Goal: Task Accomplishment & Management: Complete application form

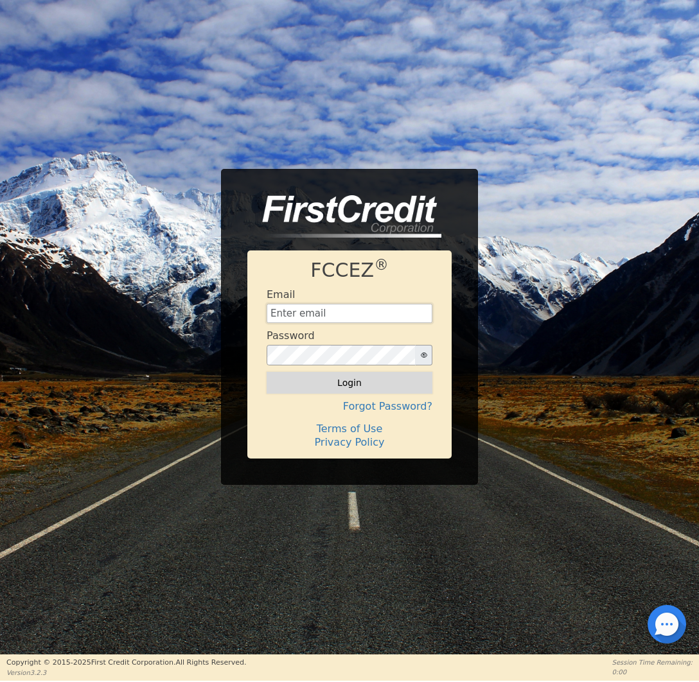
type input "savbrock@revvylife.com"
click at [357, 383] on button "Login" at bounding box center [350, 383] width 166 height 22
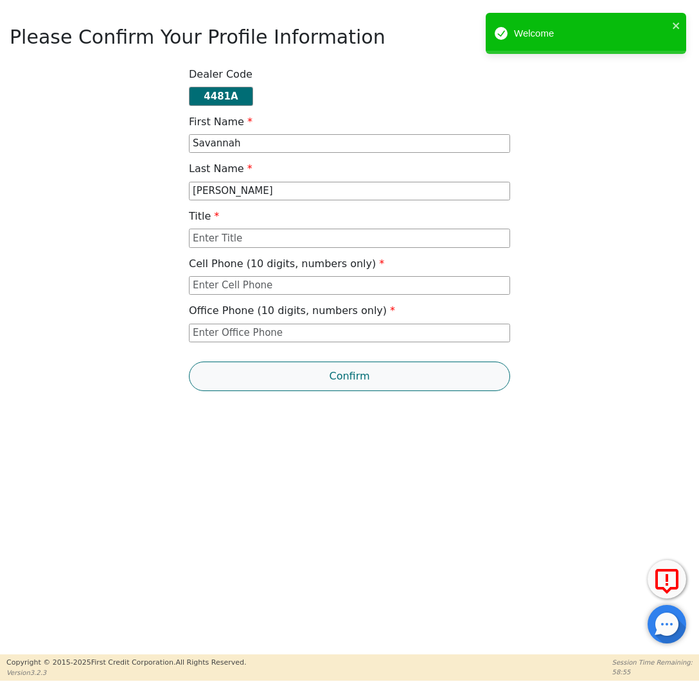
click at [346, 377] on button "Confirm" at bounding box center [349, 377] width 321 height 30
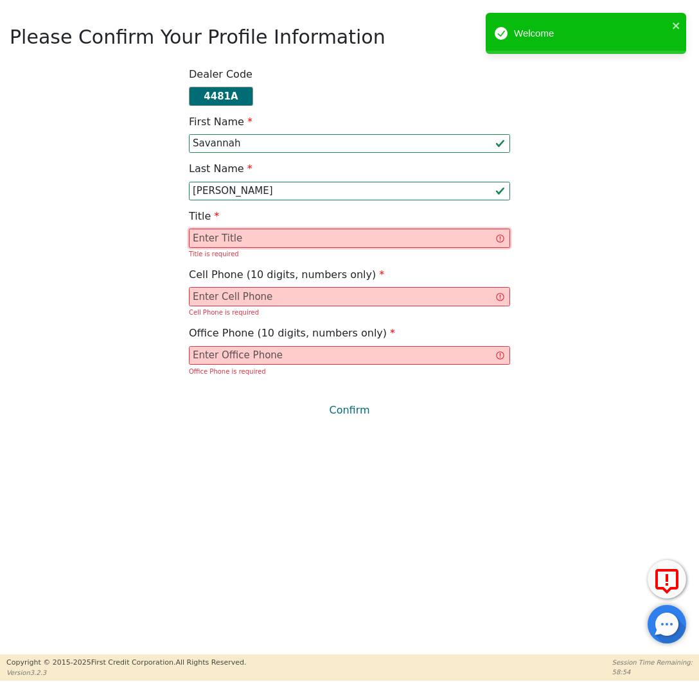
click at [279, 231] on input "text" at bounding box center [349, 238] width 321 height 19
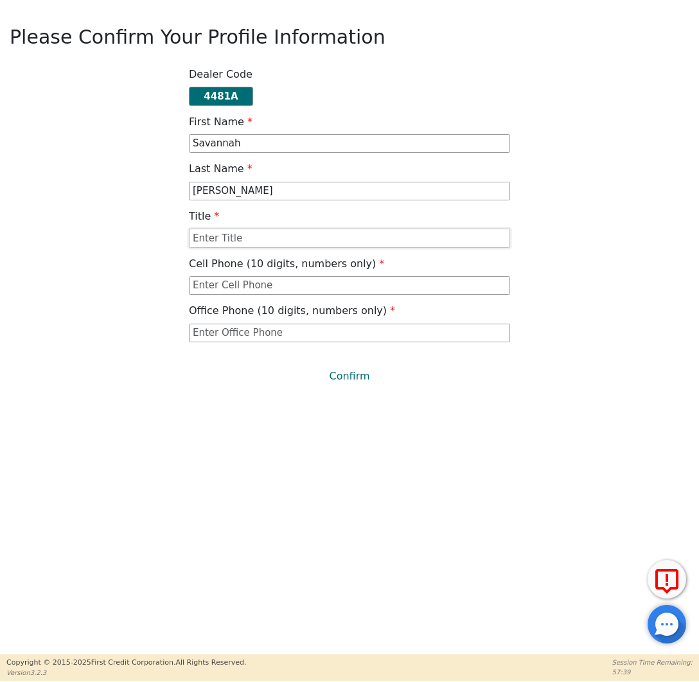
click at [268, 239] on input "text" at bounding box center [349, 238] width 321 height 19
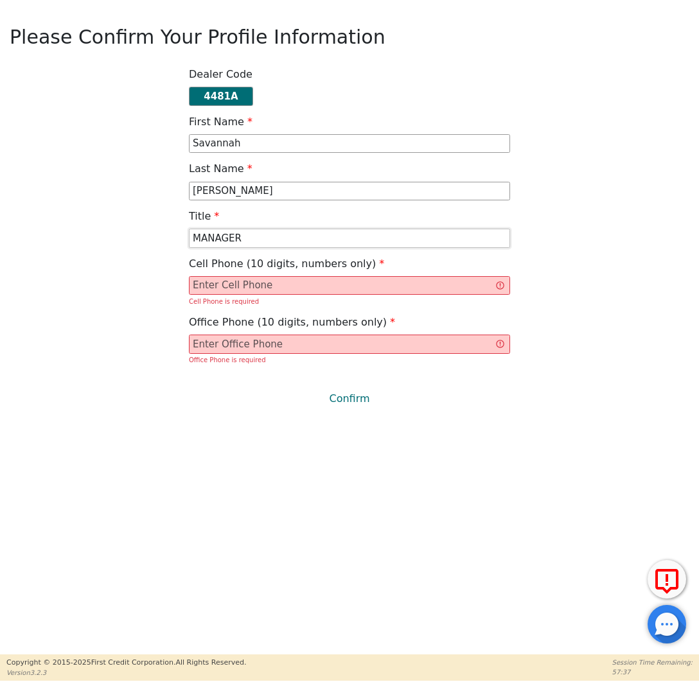
type input "MANAGER"
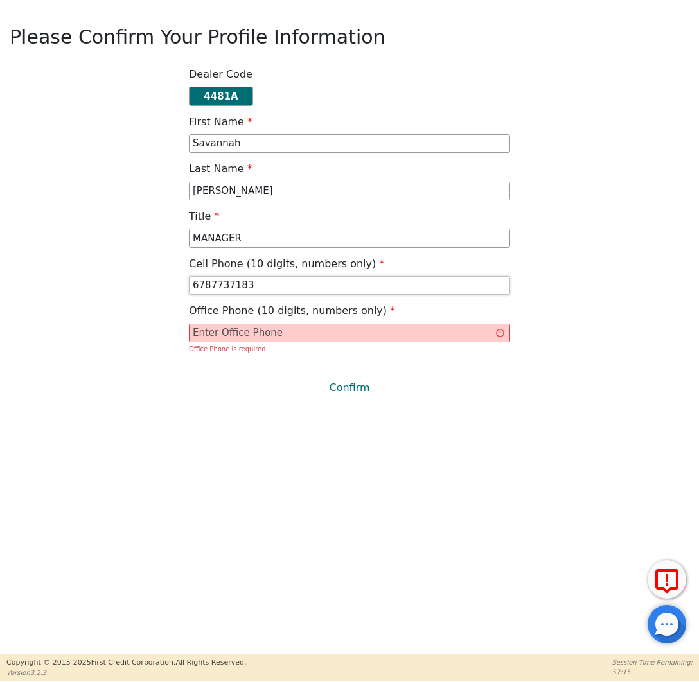
type input "6787737183"
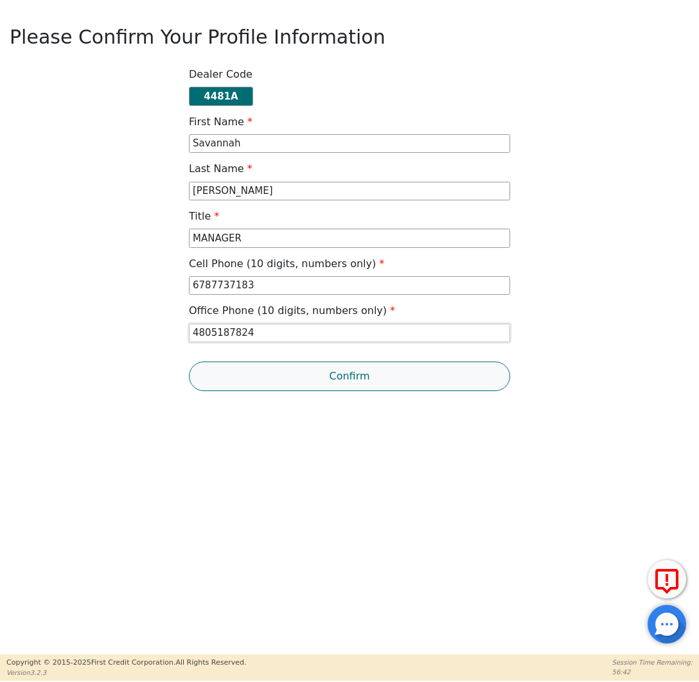
type input "4805187824"
click at [365, 383] on button "Confirm" at bounding box center [349, 377] width 321 height 30
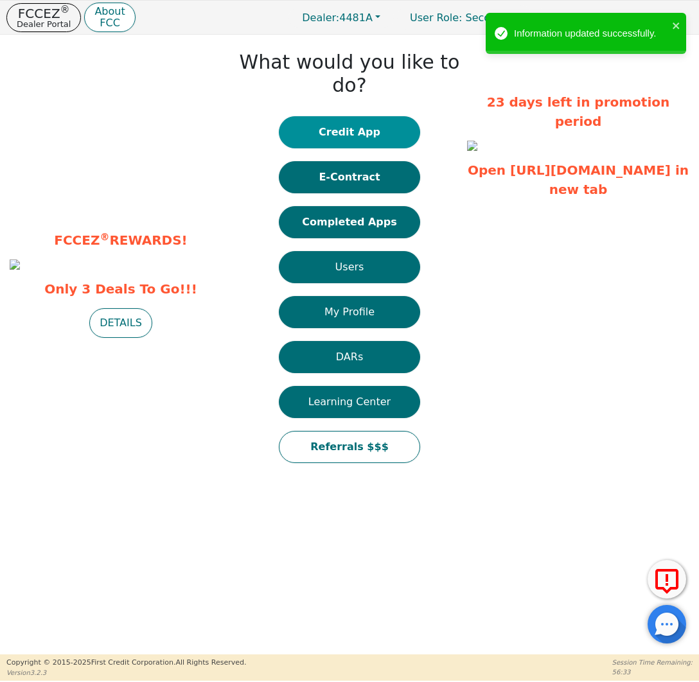
click at [369, 116] on button "Credit App" at bounding box center [349, 132] width 141 height 32
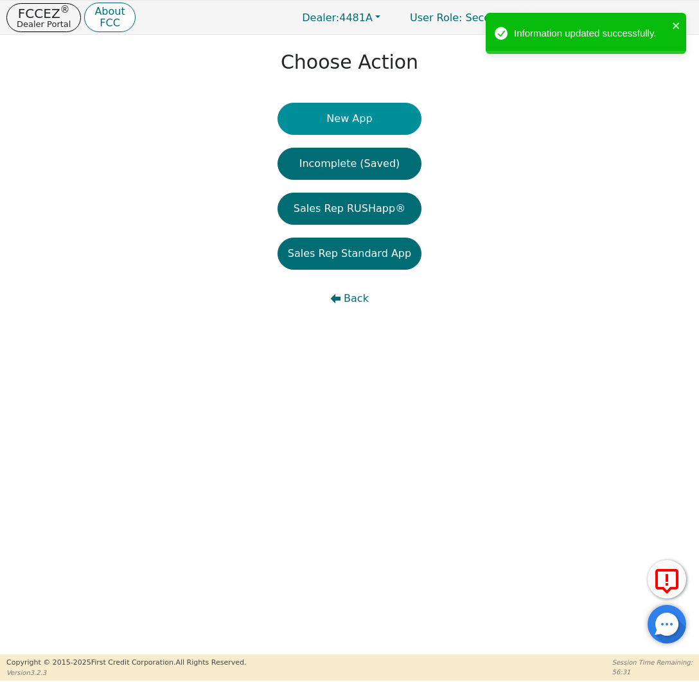
click at [378, 116] on button "New App" at bounding box center [349, 119] width 144 height 32
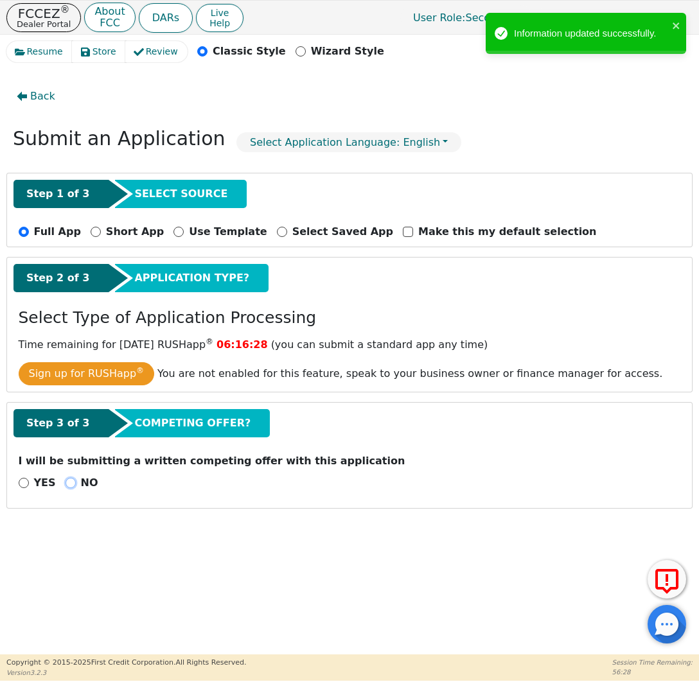
click at [67, 482] on input "NO" at bounding box center [71, 483] width 10 height 10
radio input "true"
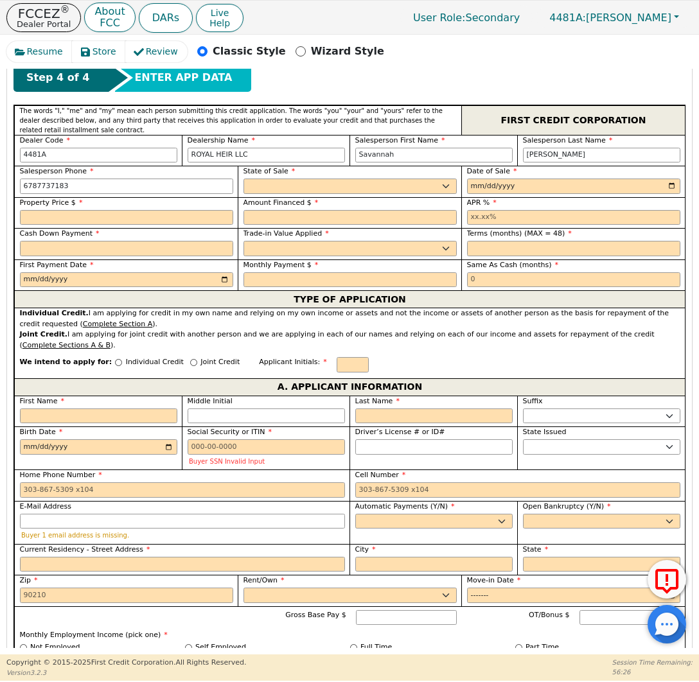
scroll to position [464, 0]
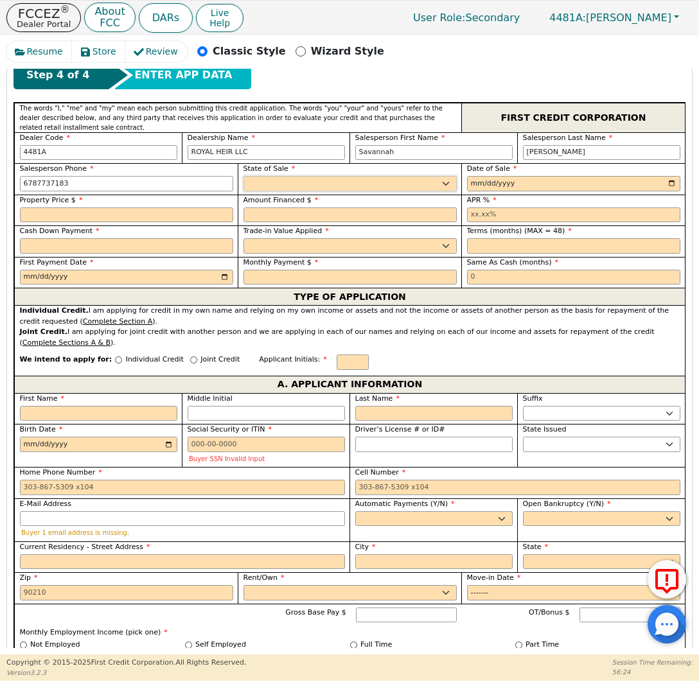
click at [288, 184] on select "AK AL AR AZ CA CO CT DC DE FL GA HI IA ID IL IN KS KY LA MA MD ME MI MN MO MS M…" at bounding box center [349, 183] width 213 height 15
select select "AZ"
click at [512, 184] on input "date" at bounding box center [573, 183] width 213 height 15
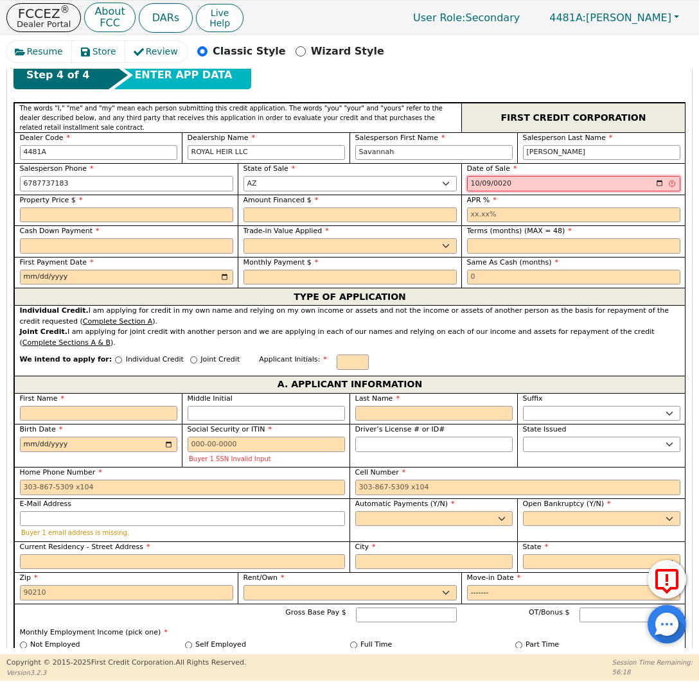
type input "0202-10-09"
type input "2025-10-09"
click at [136, 214] on input "text" at bounding box center [126, 214] width 213 height 15
type input "3775.00"
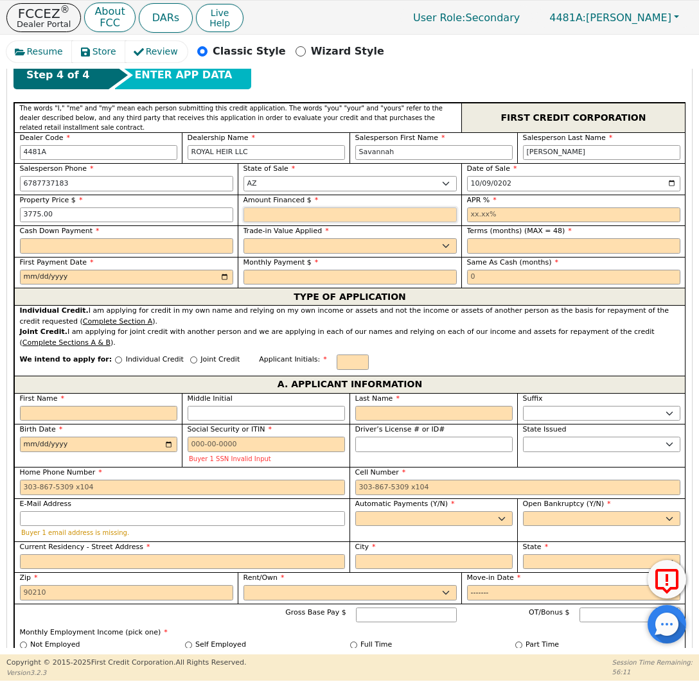
click at [284, 212] on input "text" at bounding box center [349, 214] width 213 height 15
type input "4099.65"
click at [495, 213] on input "text" at bounding box center [573, 214] width 213 height 15
type input "21.98"
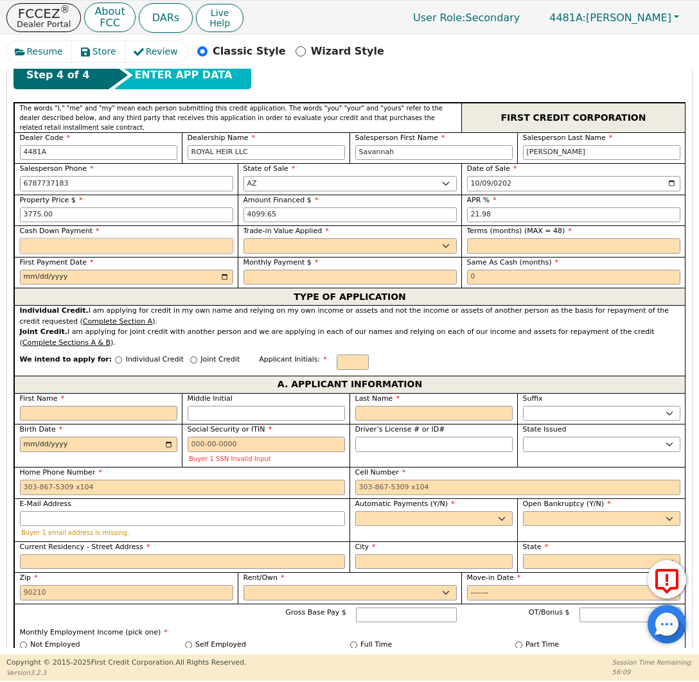
click at [119, 245] on input "text" at bounding box center [126, 245] width 213 height 15
type input "0.00"
click at [294, 241] on select "Yes No" at bounding box center [349, 245] width 213 height 15
select select "n"
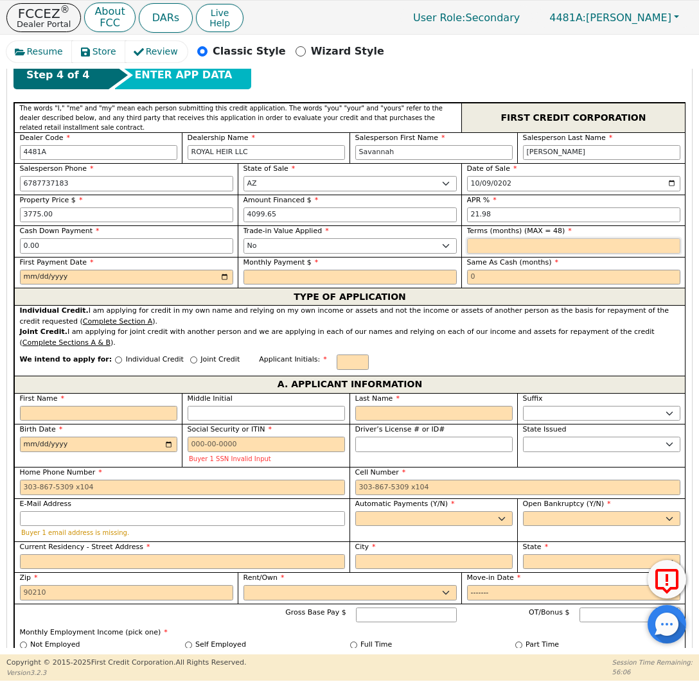
click at [527, 245] on input "text" at bounding box center [573, 245] width 213 height 15
type input "36"
click at [154, 280] on input "date" at bounding box center [126, 277] width 213 height 15
click at [219, 277] on input "date" at bounding box center [126, 277] width 213 height 15
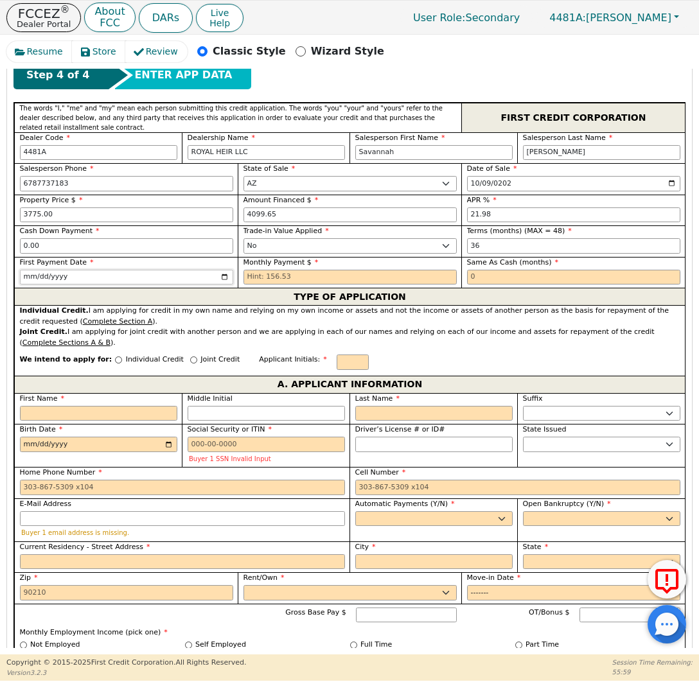
type input "2025-11-09"
click at [289, 276] on input "text" at bounding box center [349, 277] width 213 height 15
type input "156.53"
click at [528, 277] on input "text" at bounding box center [573, 277] width 213 height 15
type input "0"
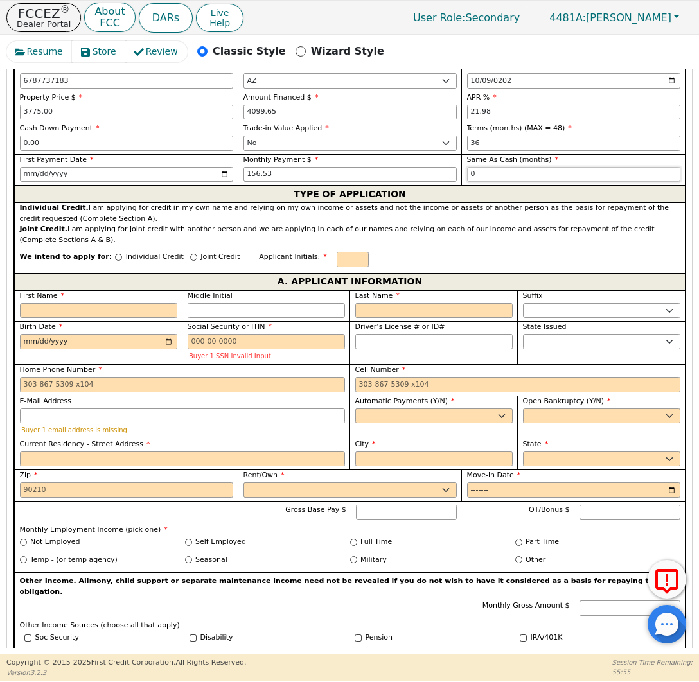
scroll to position [568, 0]
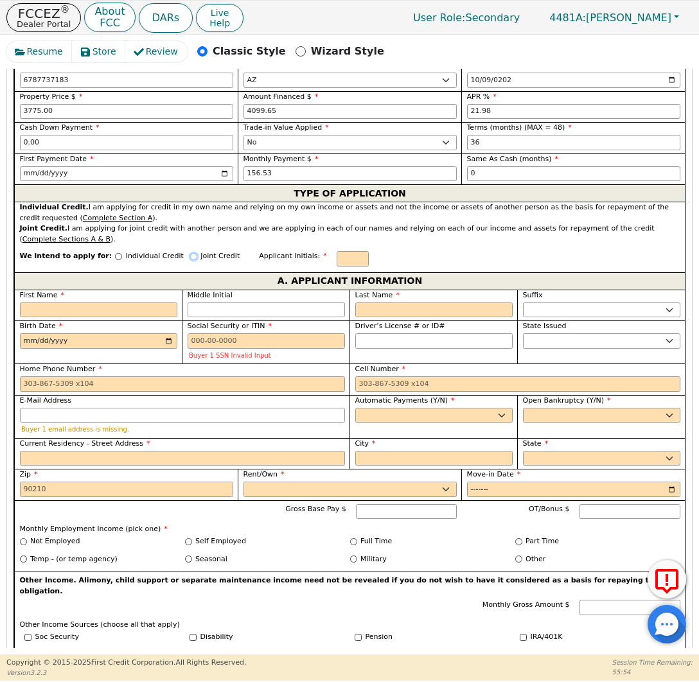
click at [190, 256] on input "Joint Credit" at bounding box center [193, 256] width 7 height 7
radio input "true"
click at [337, 259] on input "text" at bounding box center [353, 258] width 32 height 15
type input "K"
type input "JM"
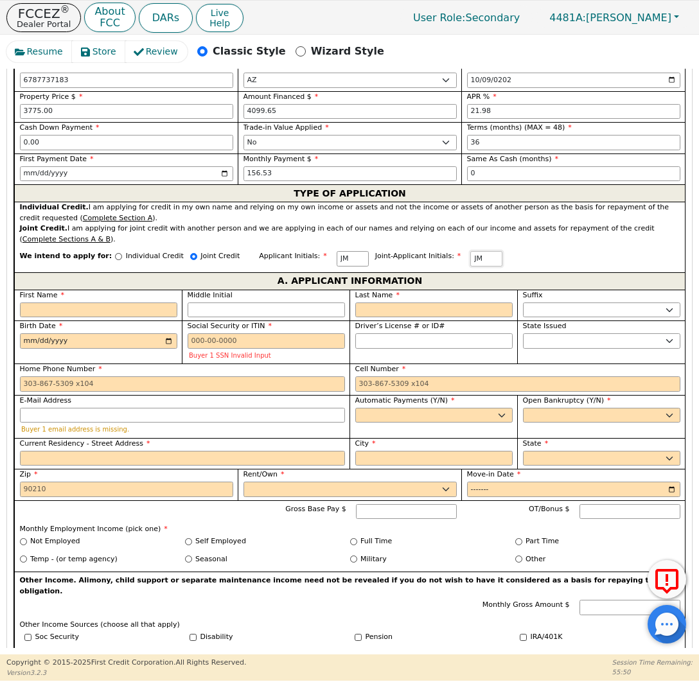
type input "JM"
type input "J"
type input "JU"
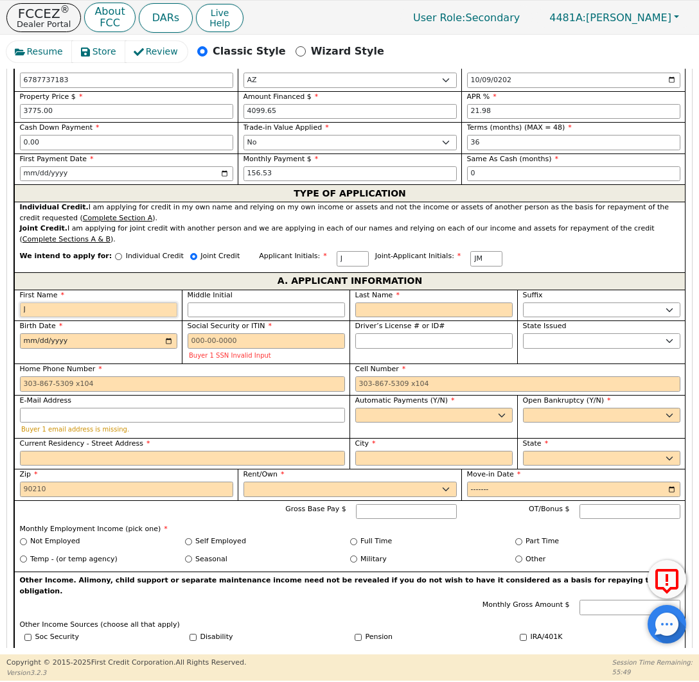
type input "JU"
type input "JUS"
type input "JUST"
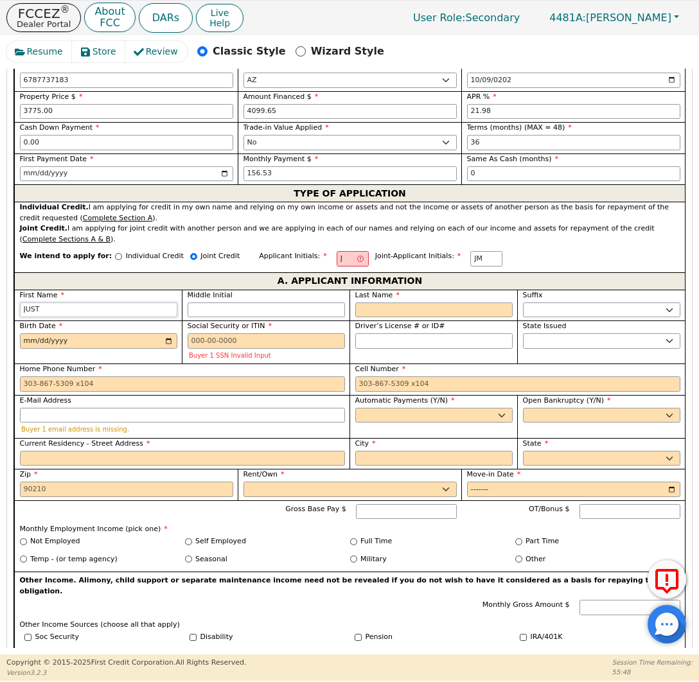
type input "JUSTI"
type input "JUSTIN"
type input "JUSTINE"
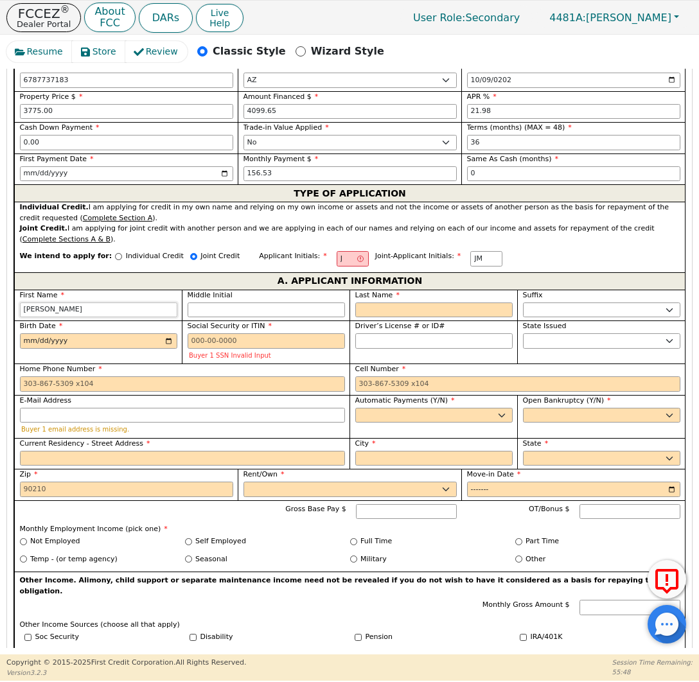
type input "JUSTINE"
type input "JM"
type input "M"
type input "JUSTINE M"
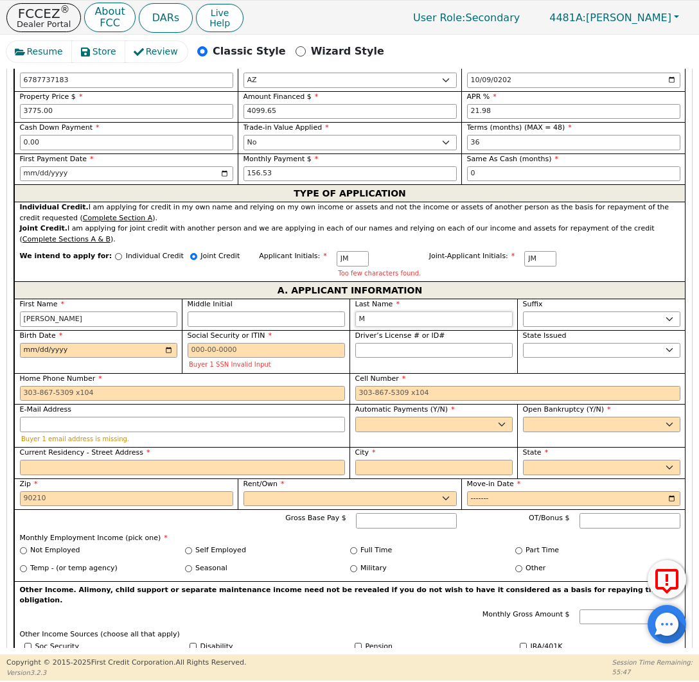
type input "MO"
type input "JUSTINE MO"
type input "MON"
type input "JUSTINE MON"
type input "MONT"
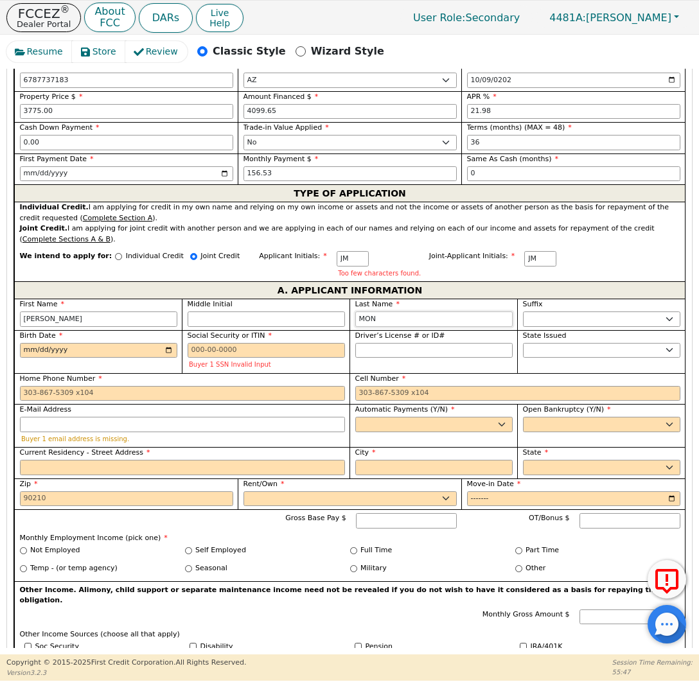
type input "JUSTINE MONT"
type input "MONTE"
type input "JUSTINE MONTE"
type input "MONTEL"
type input "JUSTINE MONTEL"
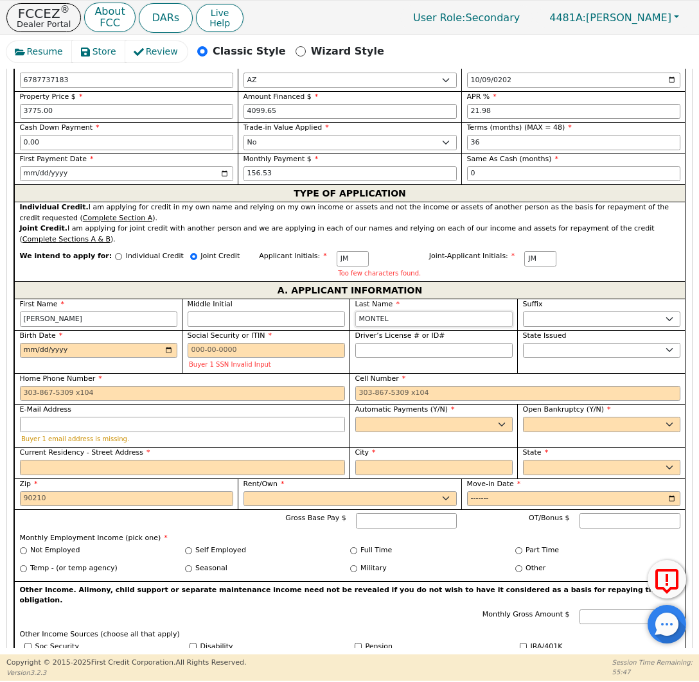
type input "MONTELL"
type input "JUSTINE MONTELL"
type input "MONTELLA"
type input "[PERSON_NAME]"
type input "MONTELLA"
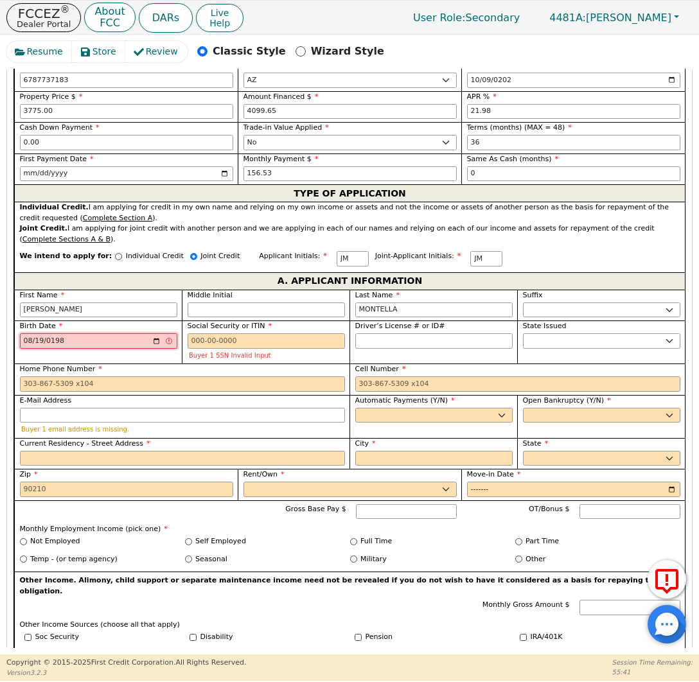
type input "1983-08-19"
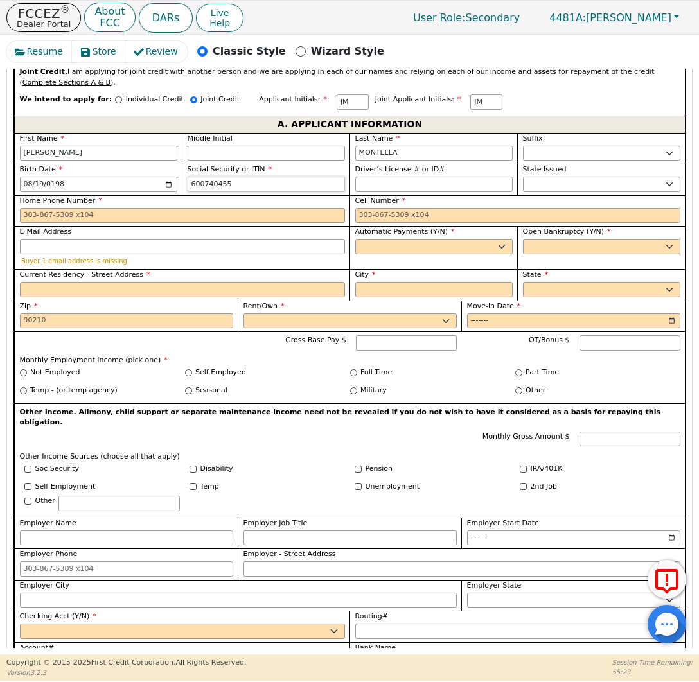
scroll to position [726, 0]
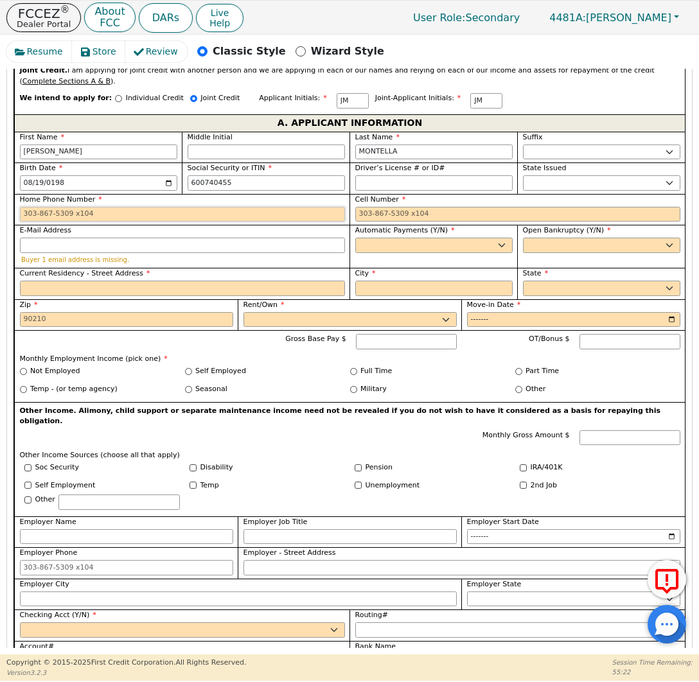
type input "***-**-0455"
click at [177, 217] on input "Home Phone Number" at bounding box center [182, 214] width 325 height 15
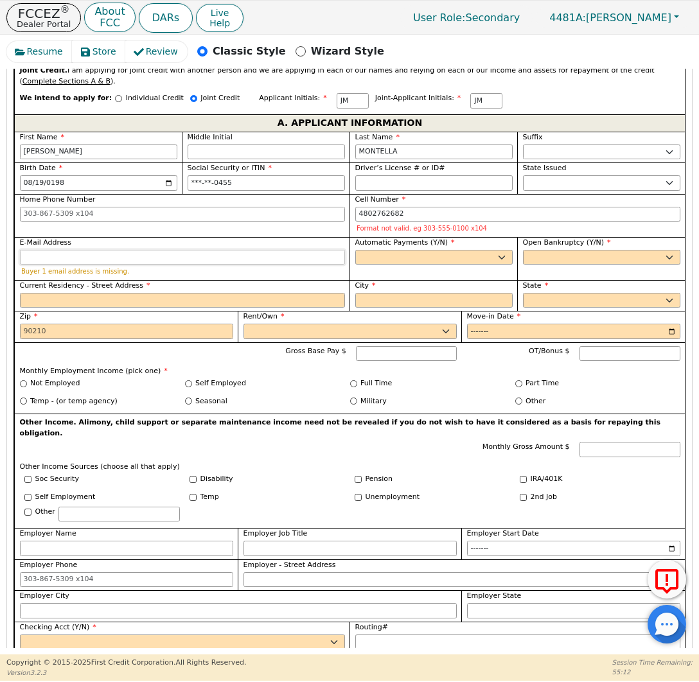
type input "480-276-2682"
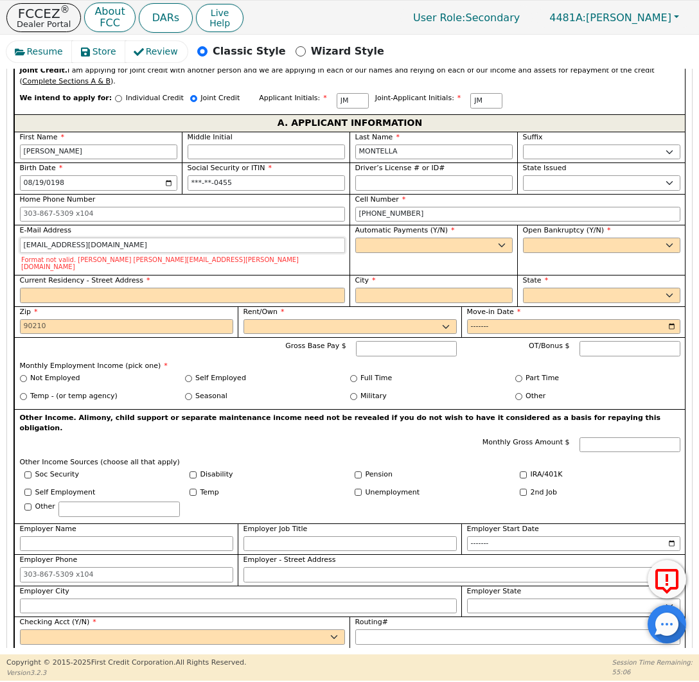
type input "mrsmontella@gmail.com"
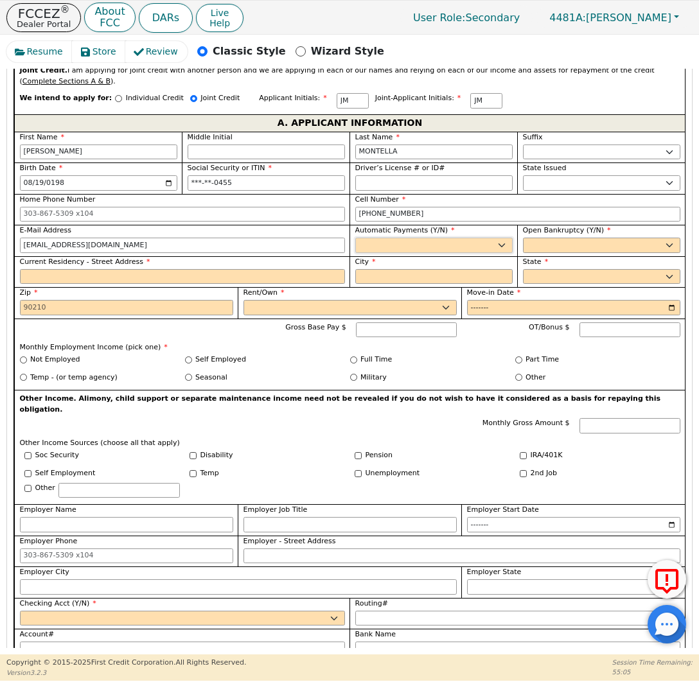
select select "y"
type input "[PERSON_NAME]"
select select "n"
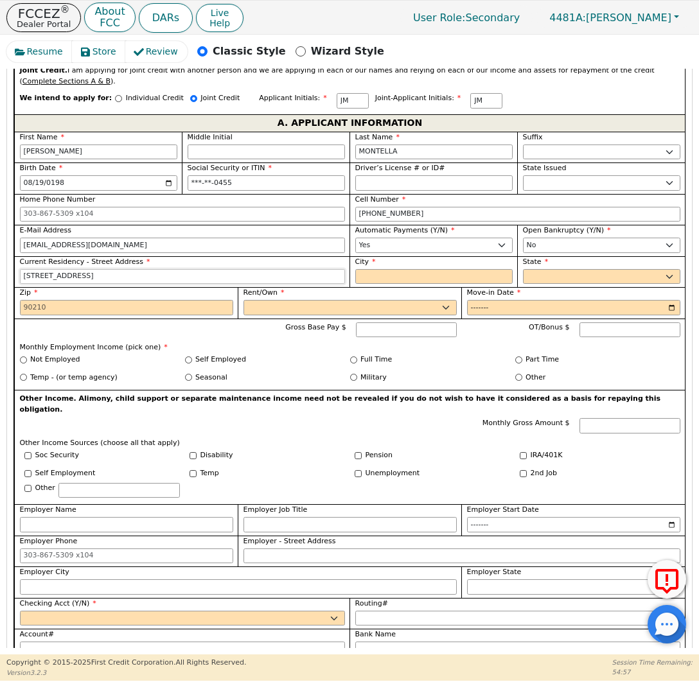
type input "5819 S PALM DR"
type input "TEMPE"
click at [568, 276] on select "AK AL AR AZ CA CO CT DC DE FL GA HI IA ID IL IN KS KY LA MA MD ME MI MN MO MS M…" at bounding box center [601, 276] width 157 height 15
select select "AZ"
click at [141, 308] on input "Zip" at bounding box center [126, 307] width 213 height 15
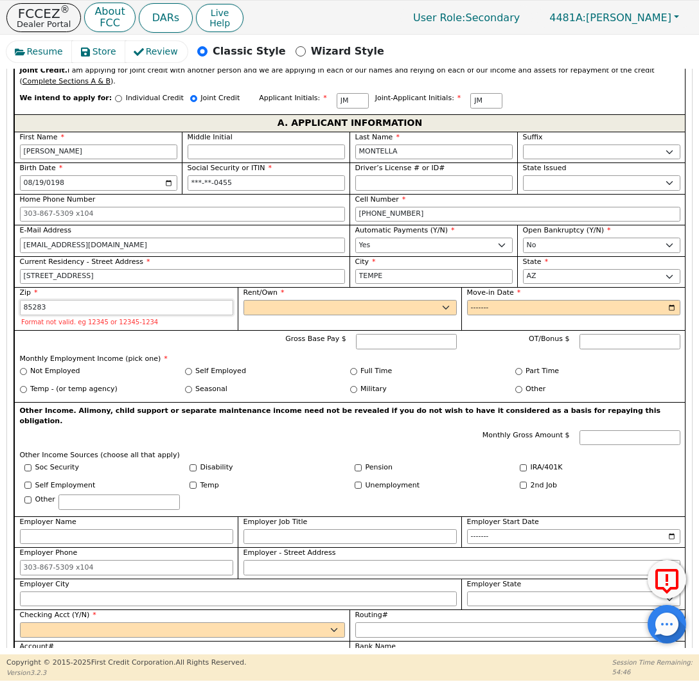
type input "85283"
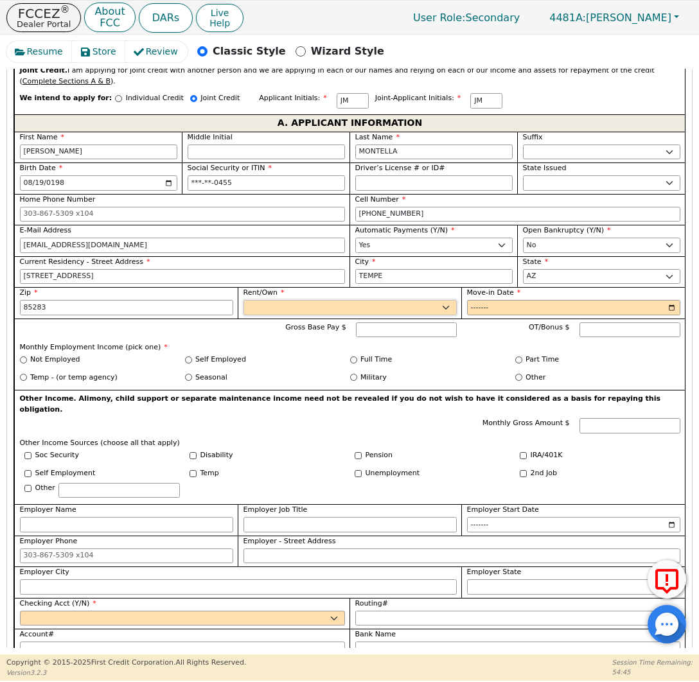
select select "Own"
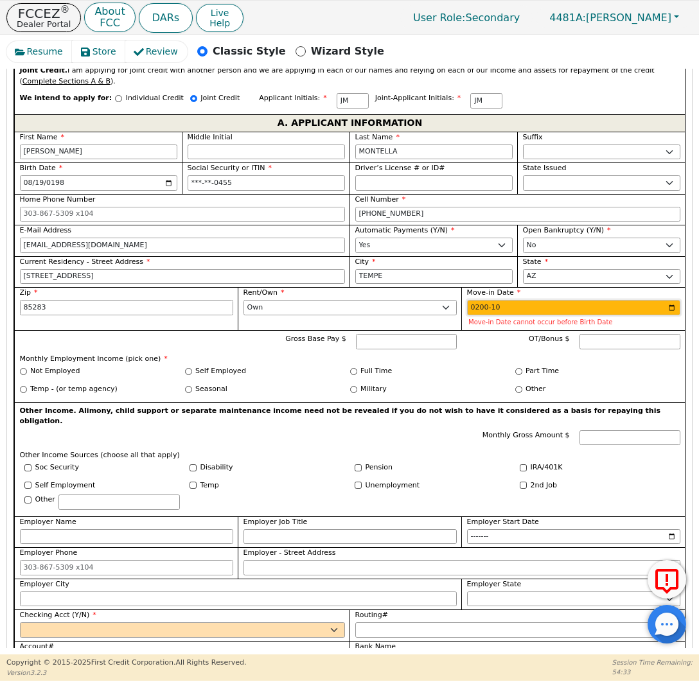
type input "2008-10"
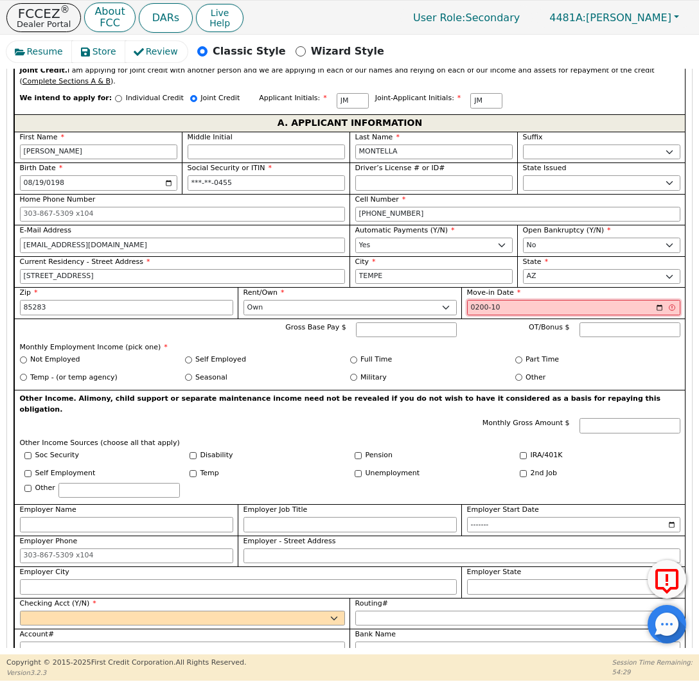
type input "2009-10"
click at [515, 358] on input "Part Time" at bounding box center [518, 359] width 7 height 7
radio input "true"
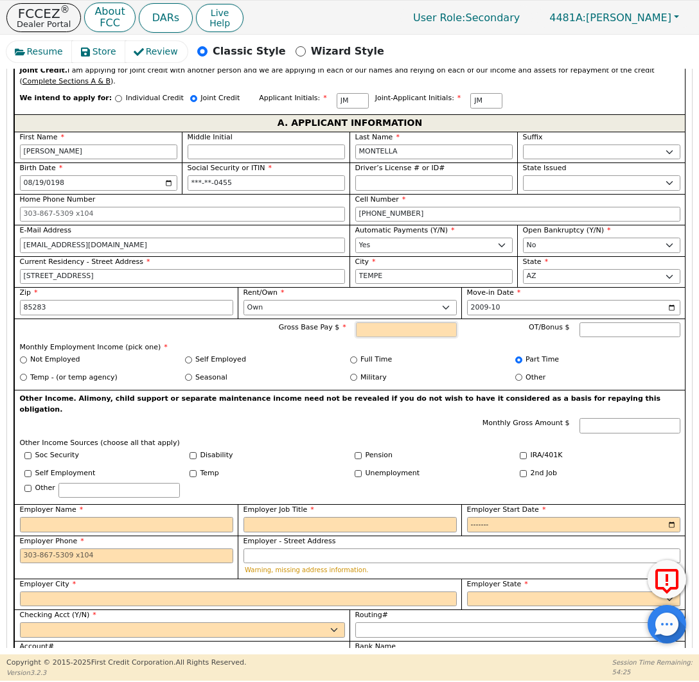
click at [410, 323] on input "Gross Base Pay $" at bounding box center [406, 329] width 101 height 15
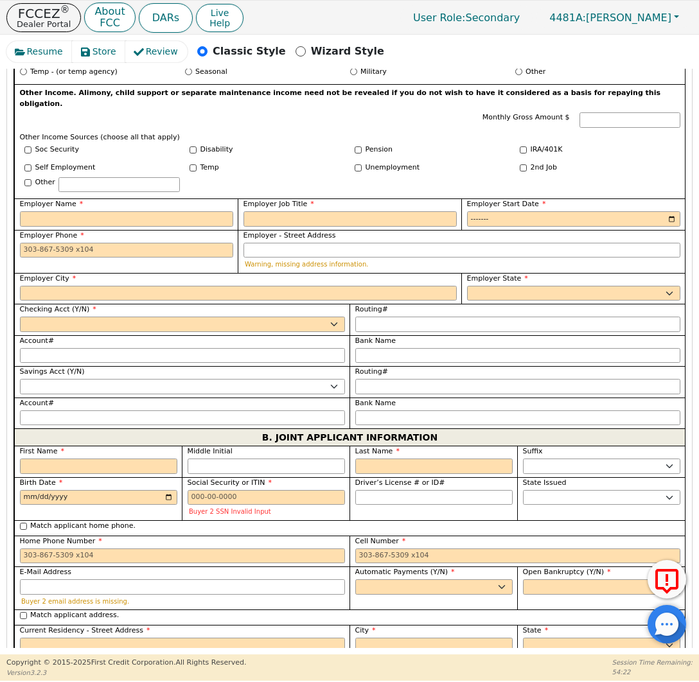
scroll to position [1035, 0]
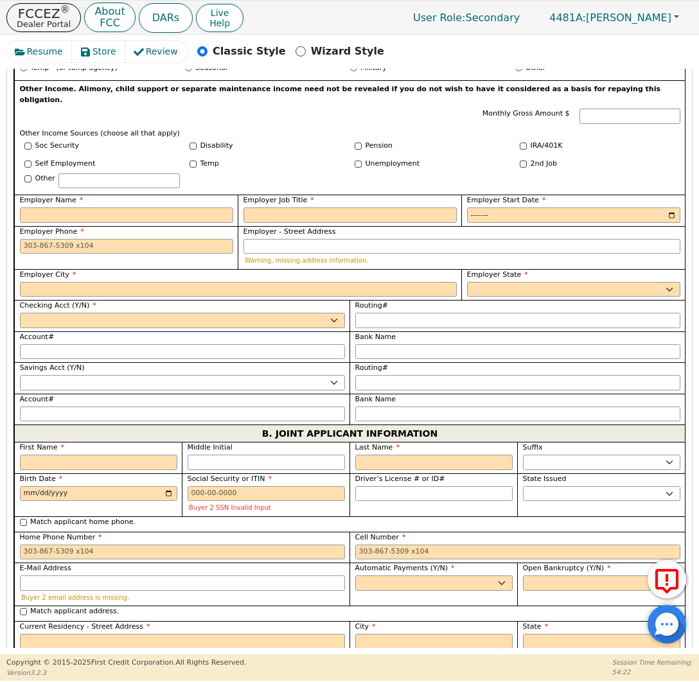
type input "1100.00"
click at [139, 213] on div "Employer Name" at bounding box center [125, 210] width 223 height 31
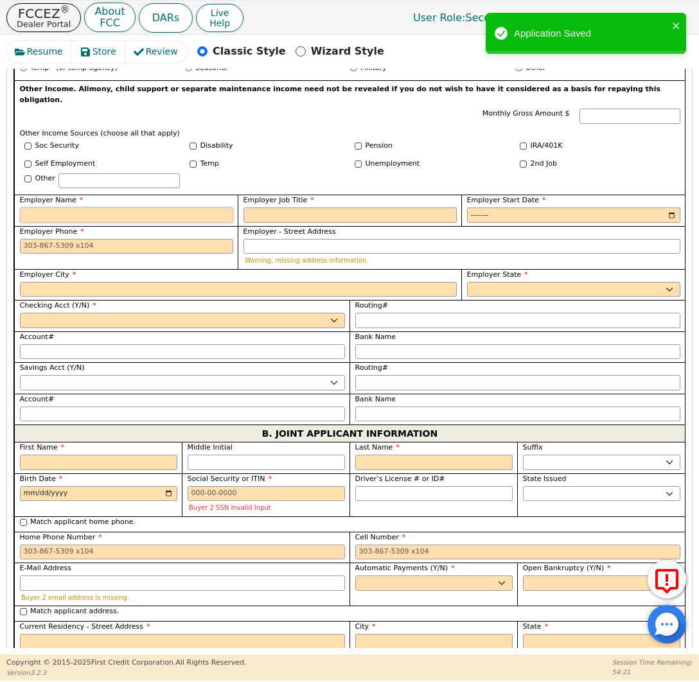
click at [144, 207] on input "Employer Name" at bounding box center [126, 214] width 213 height 15
type input "GYMBOREE"
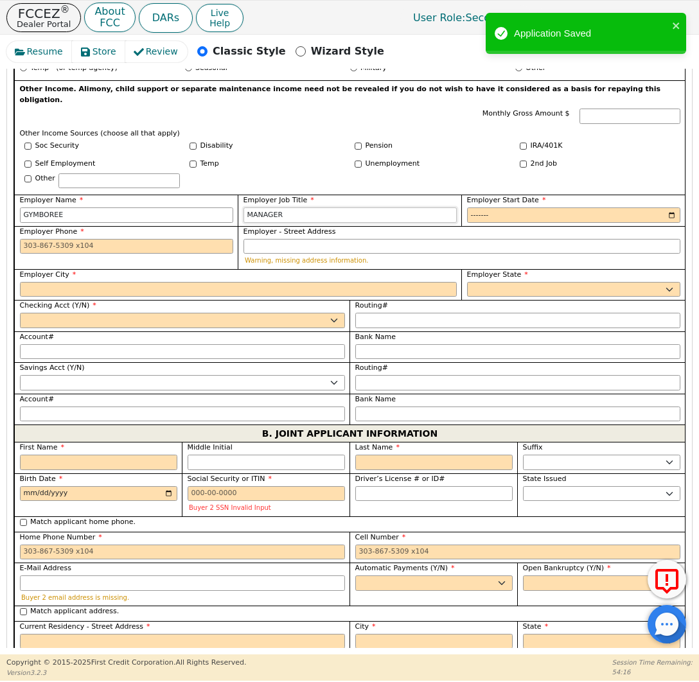
type input "MANAGER"
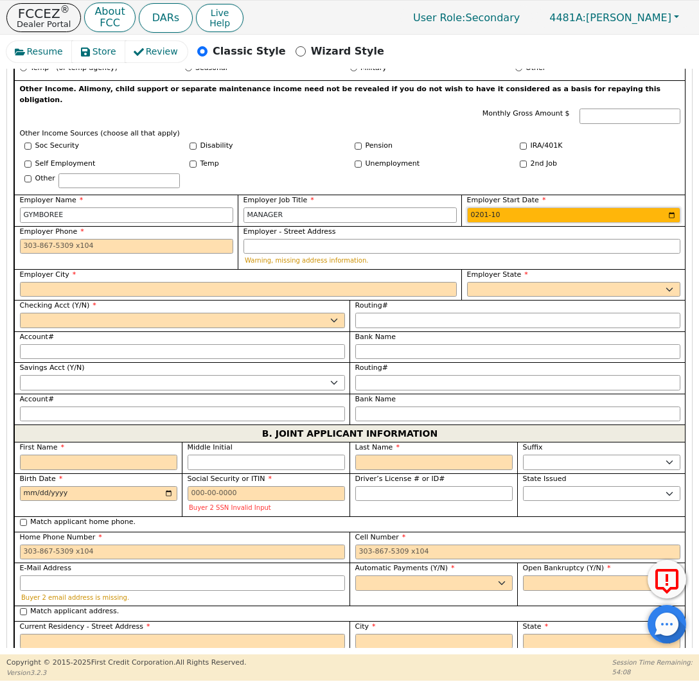
type input "2013-10"
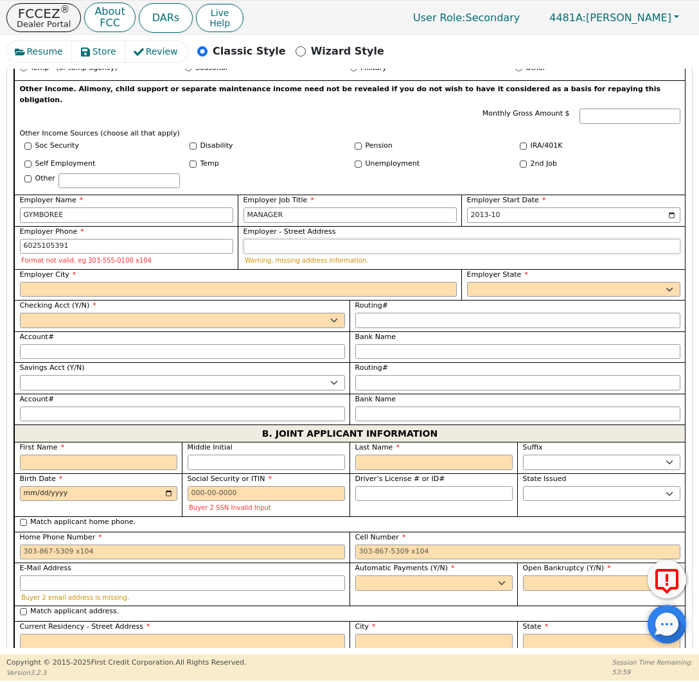
type input "602-510-5391"
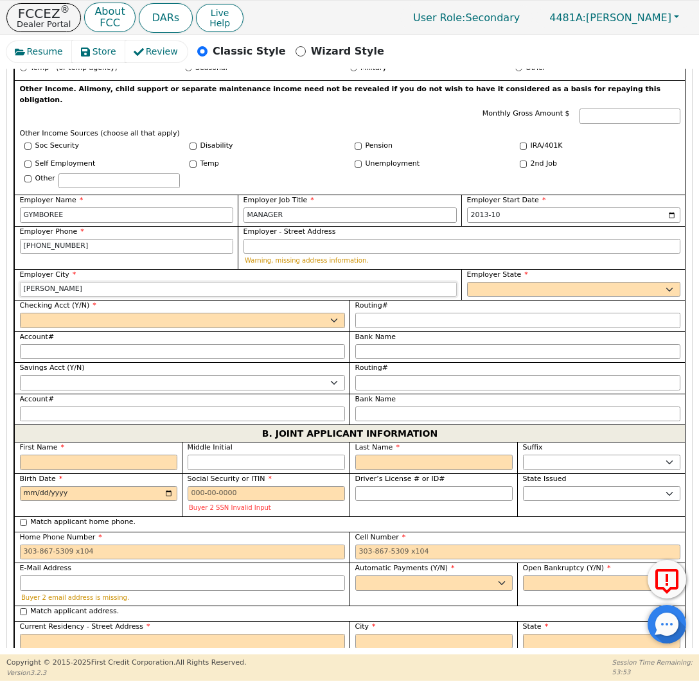
type input "CHANDLER"
select select "AZ"
select select "y"
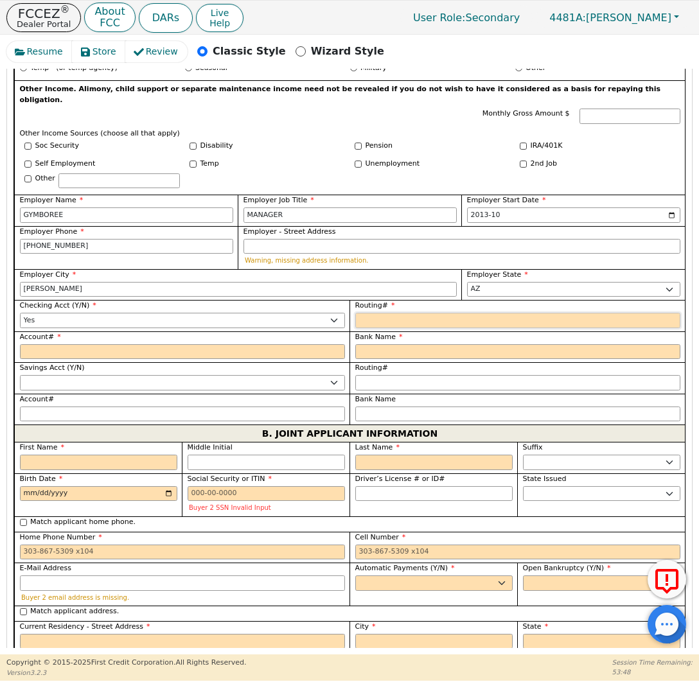
type input "1"
type input "*"
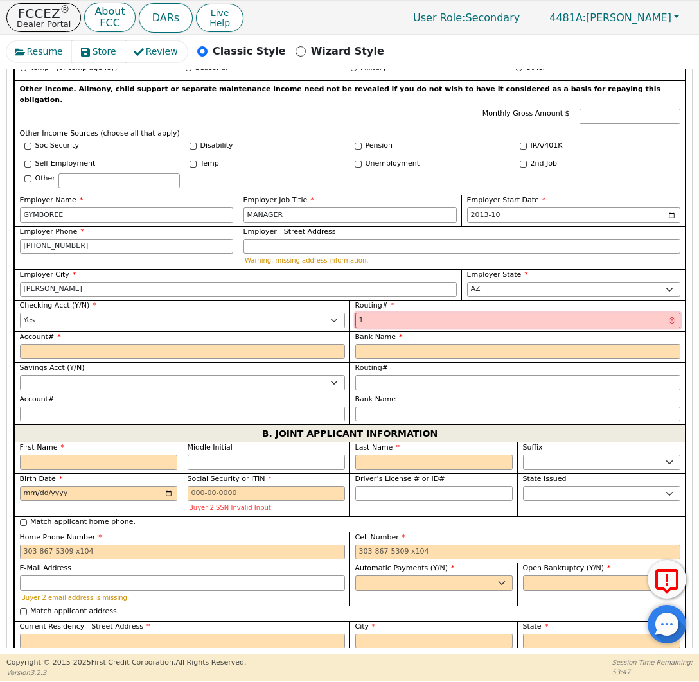
type input "12"
type input "**"
type input "122"
type input "***"
type input "1221"
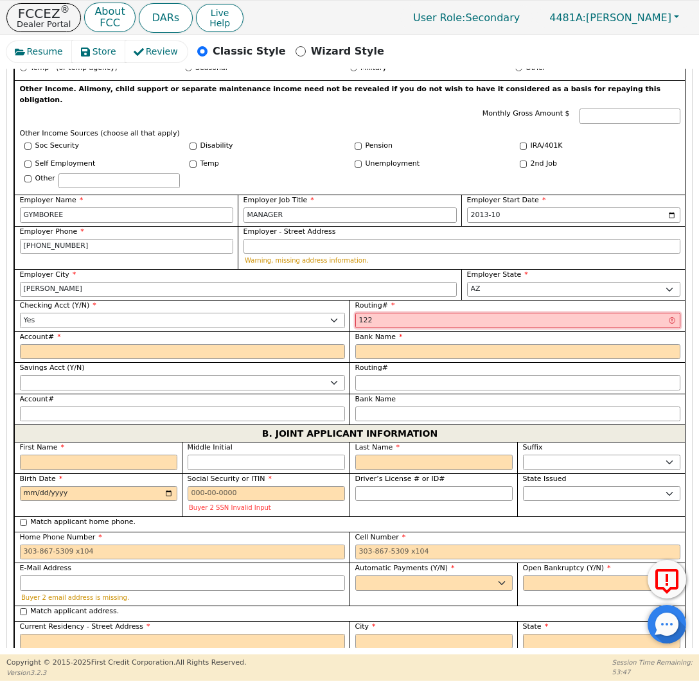
type input "****"
type input "12210"
type input "*****"
type input "122100"
type input "******"
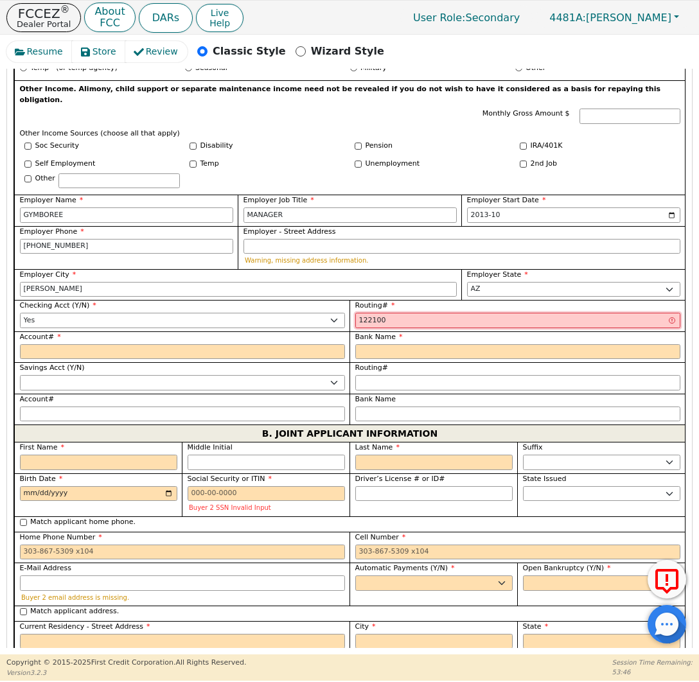
type input "1221000"
type input "*******"
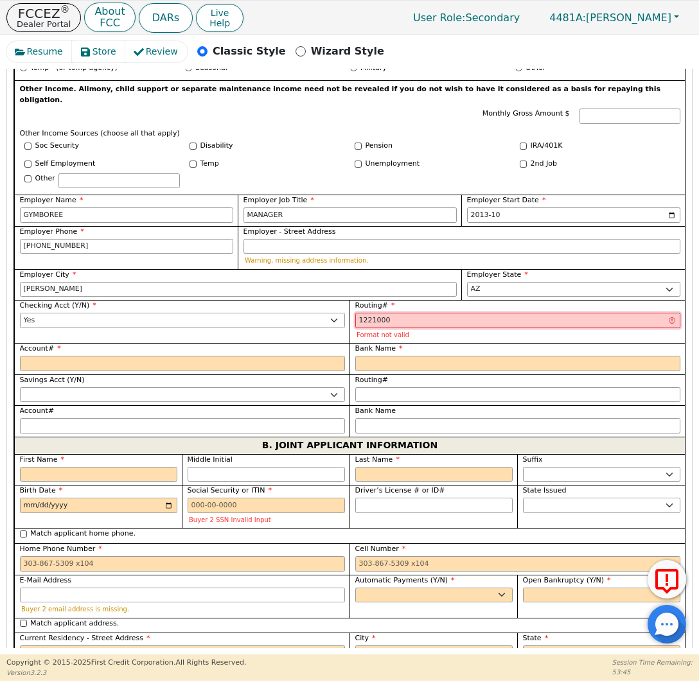
type input "12210002"
type input "********"
type input "122100024"
type input "*********"
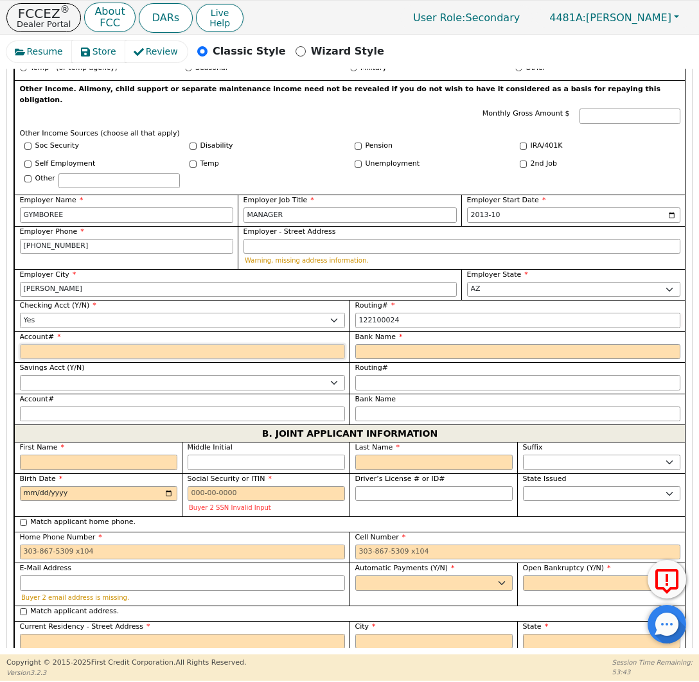
type input "*********"
type input "7"
type input "*"
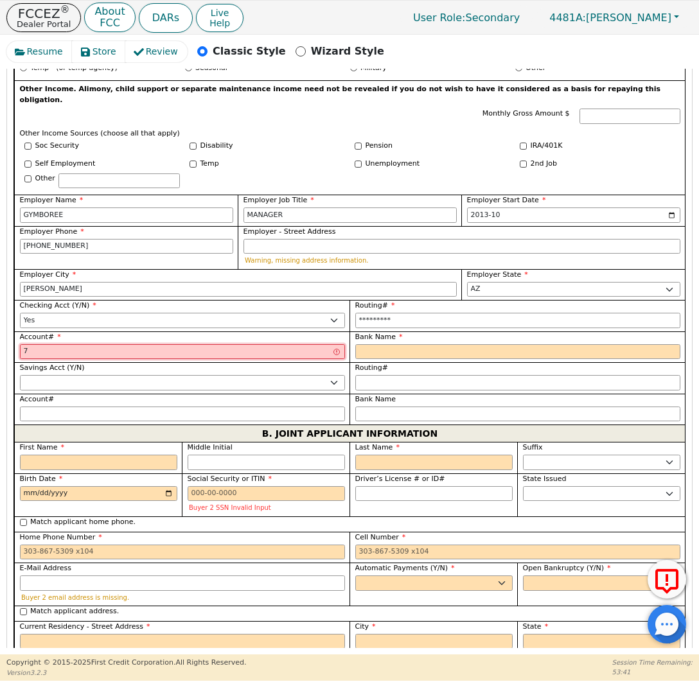
type input "74"
type input "**"
type input "745"
type input "***"
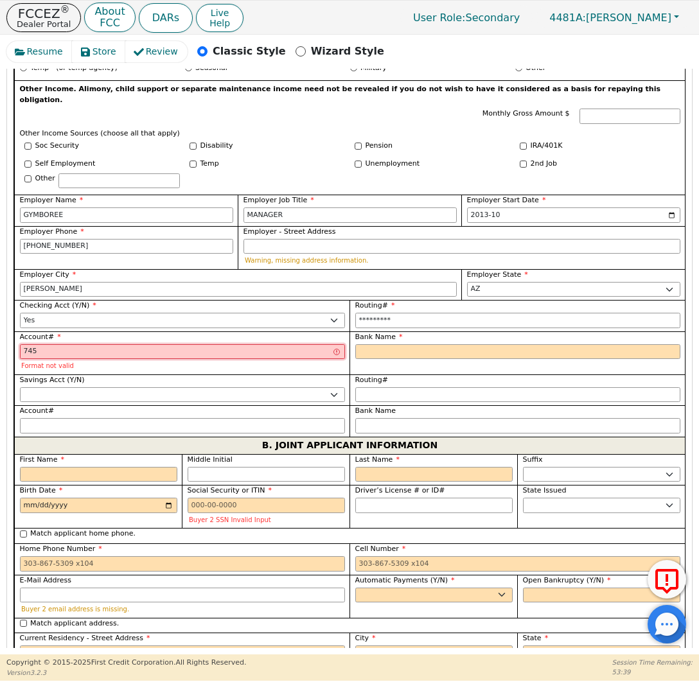
type input "7450"
type input "****"
type input "74500"
type input "*****"
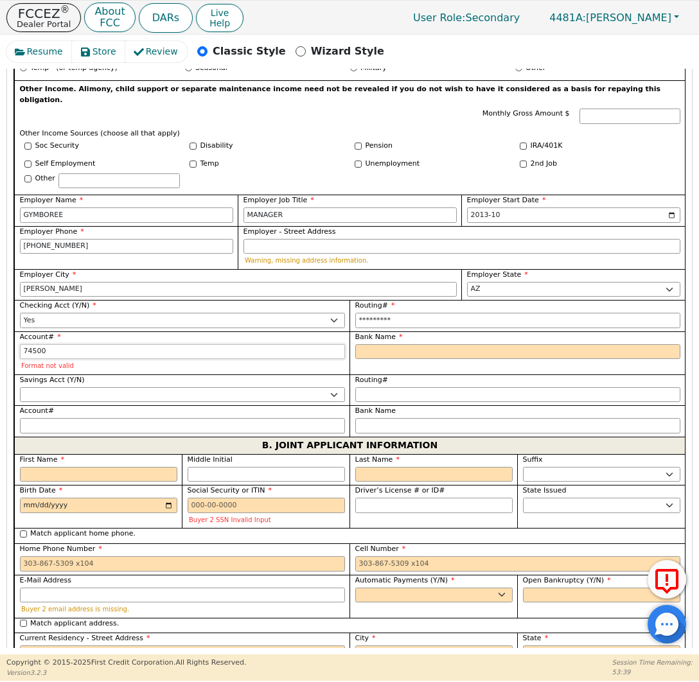
type input "745000"
type input "******"
type input "7450005"
type input "*******"
type input "74500055"
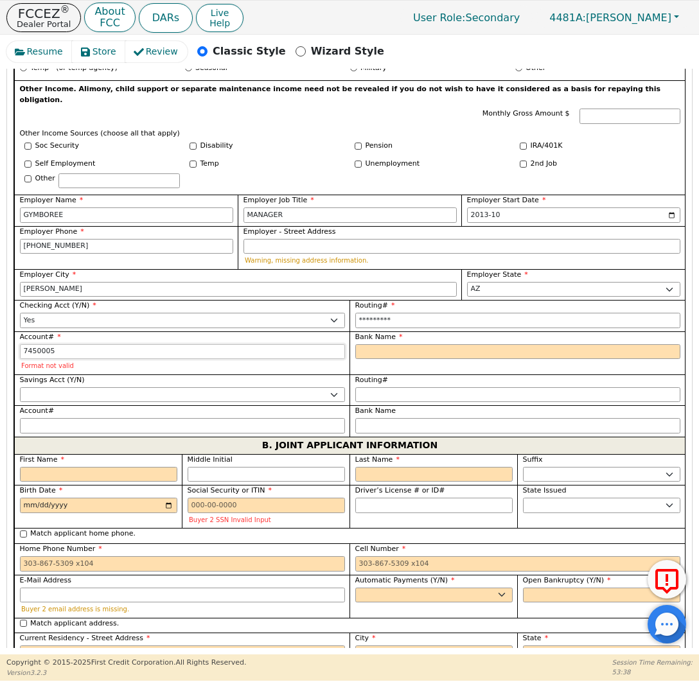
type input "********"
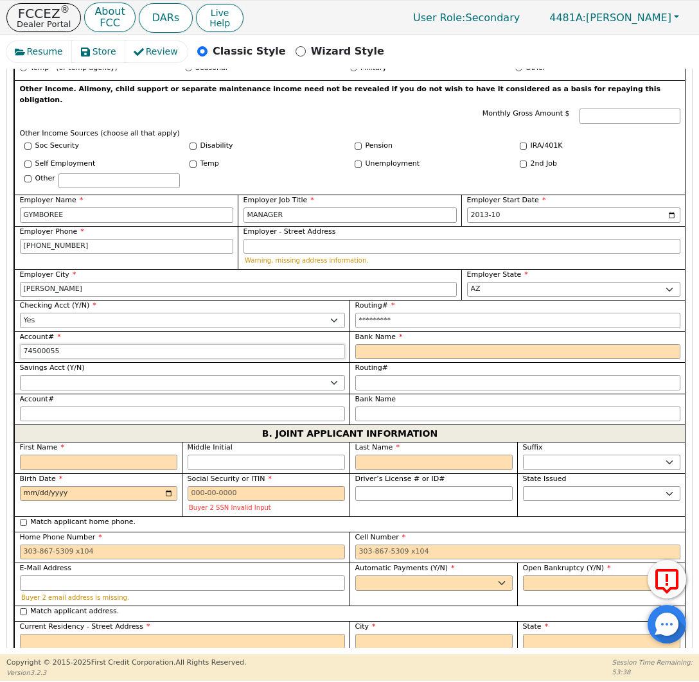
type input "745000551"
type input "*********"
type input "C"
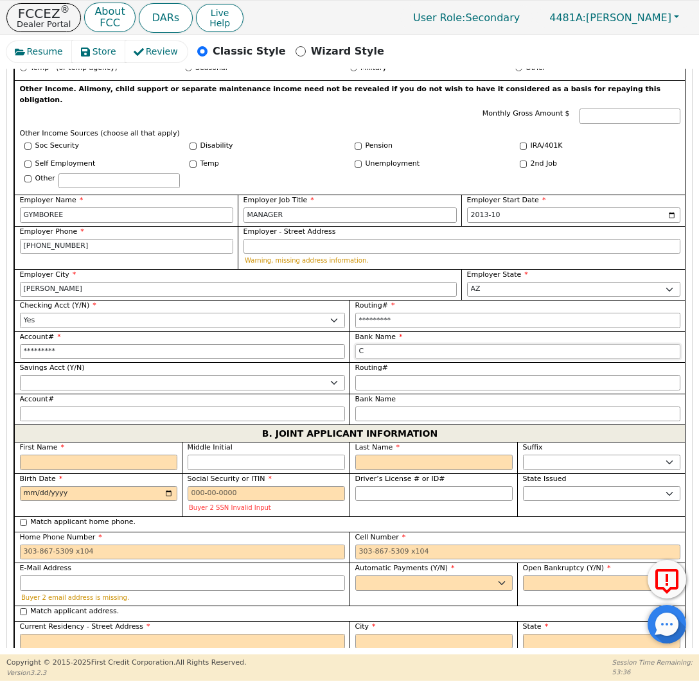
type input "CH"
type input "CHA"
type input "CHAS"
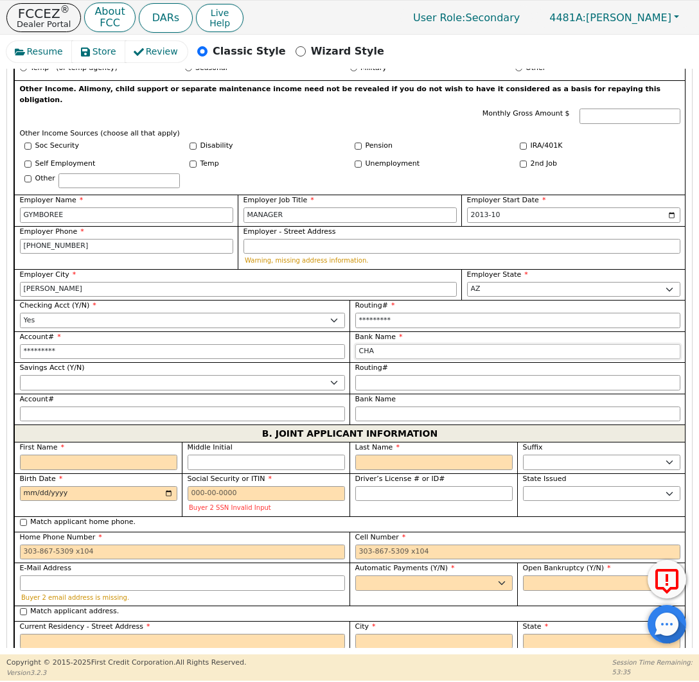
type input "CHAS"
type input "CHASE"
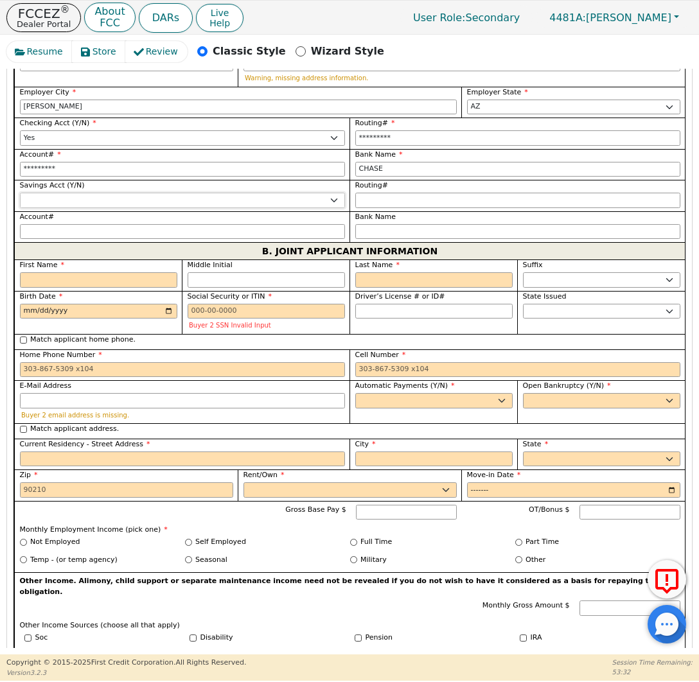
scroll to position [1225, 0]
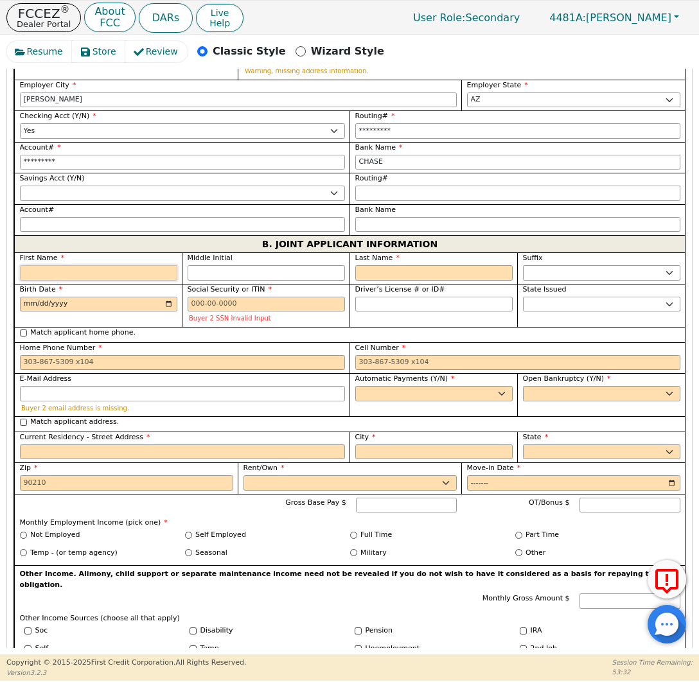
click at [136, 265] on input "First Name" at bounding box center [98, 272] width 157 height 15
type input "J"
type input "JA"
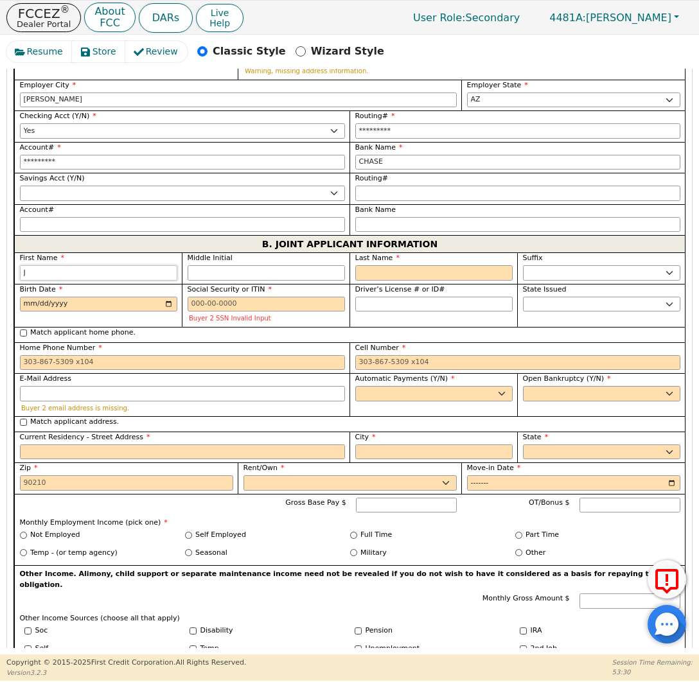
type input "JA"
type input "JAM"
type input "JAME"
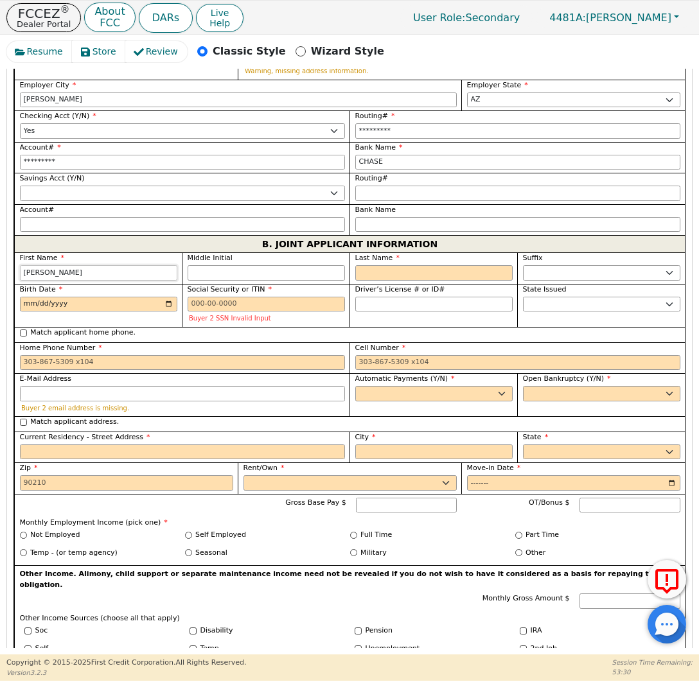
type input "JAMES"
type input "M"
type input "JM"
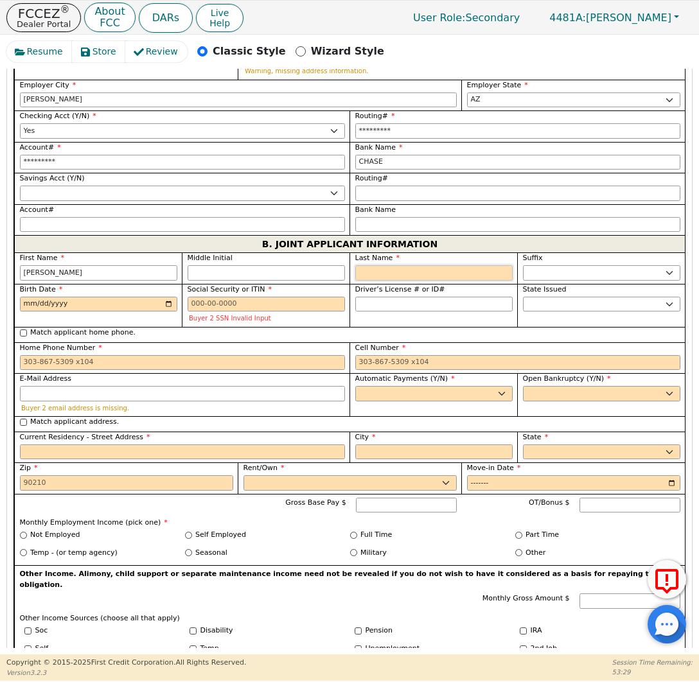
type input "JAMES M"
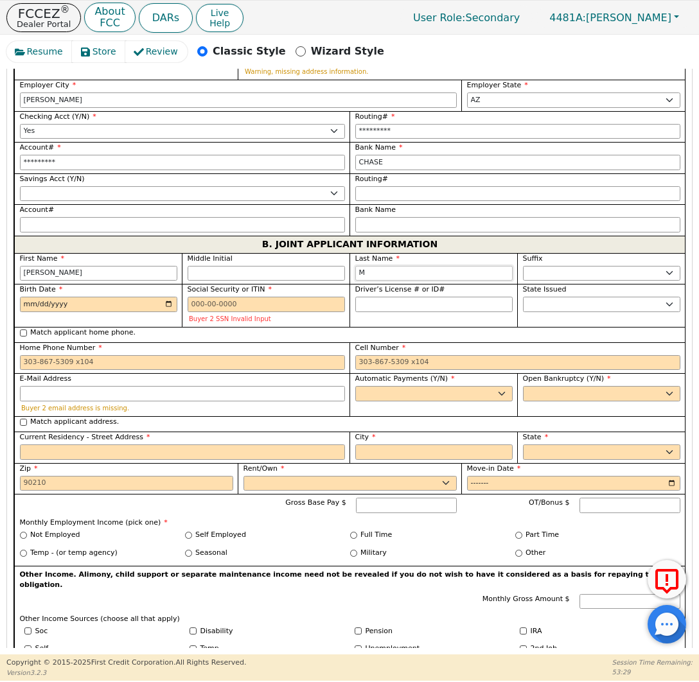
type input "MO"
type input "JAMES MO"
type input "MON"
type input "JAMES MON"
type input "MONT"
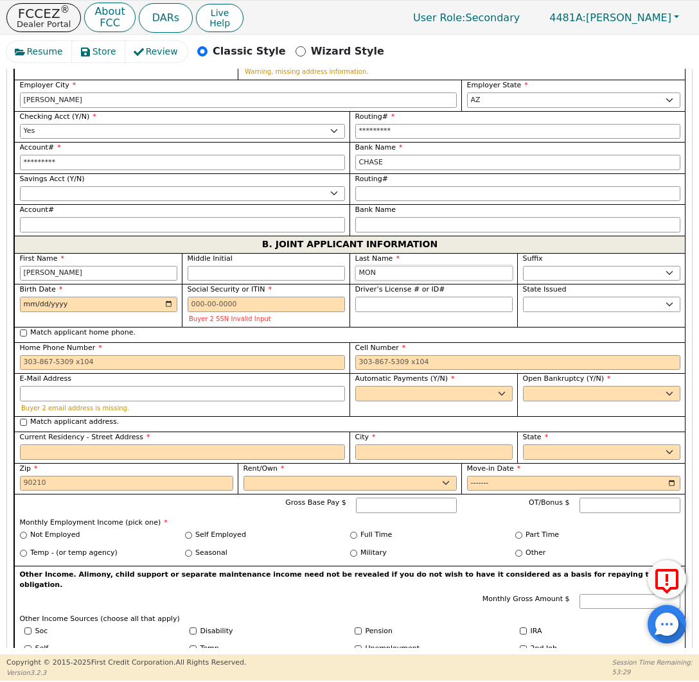
type input "JAMES MONT"
type input "MONTE"
type input "JAMES MONTE"
type input "MONTEL"
type input "JAMES MONTEL"
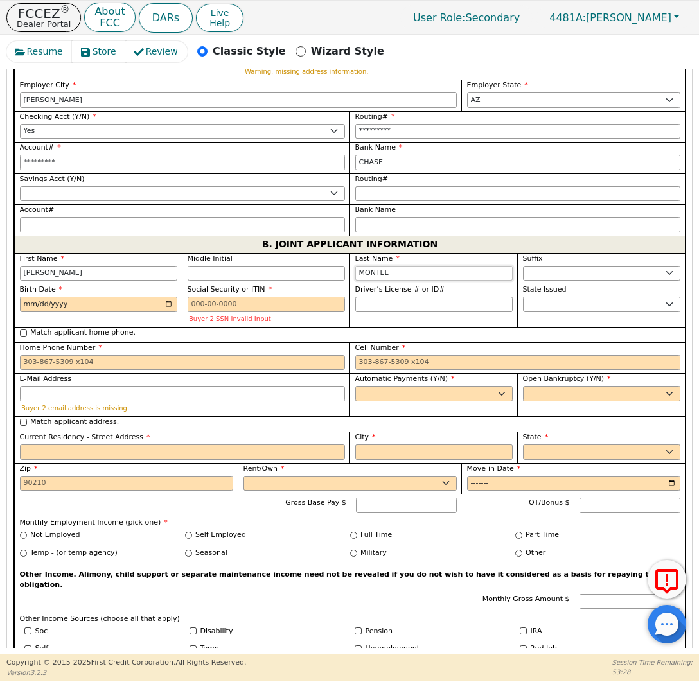
type input "MONTELL"
type input "JAMES MONTELL"
type input "MONTELLA"
type input "[PERSON_NAME]"
type input "MONTELLA"
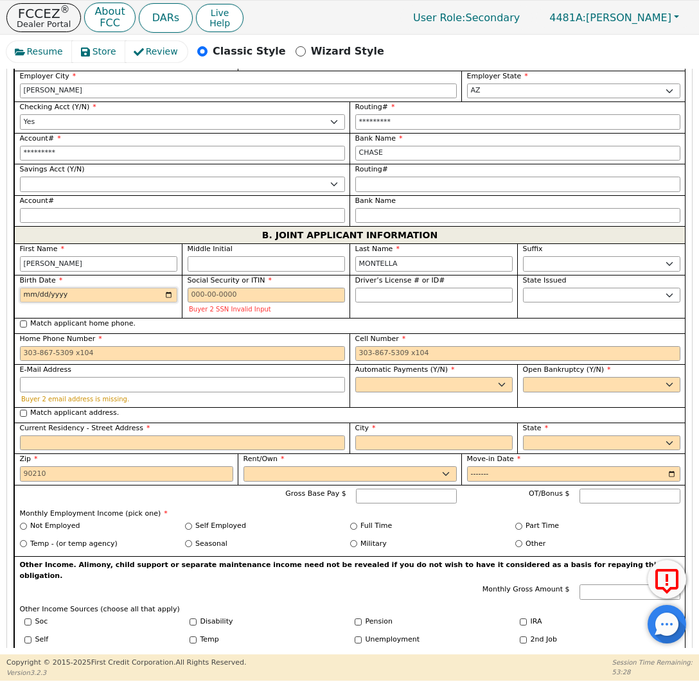
scroll to position [1225, 0]
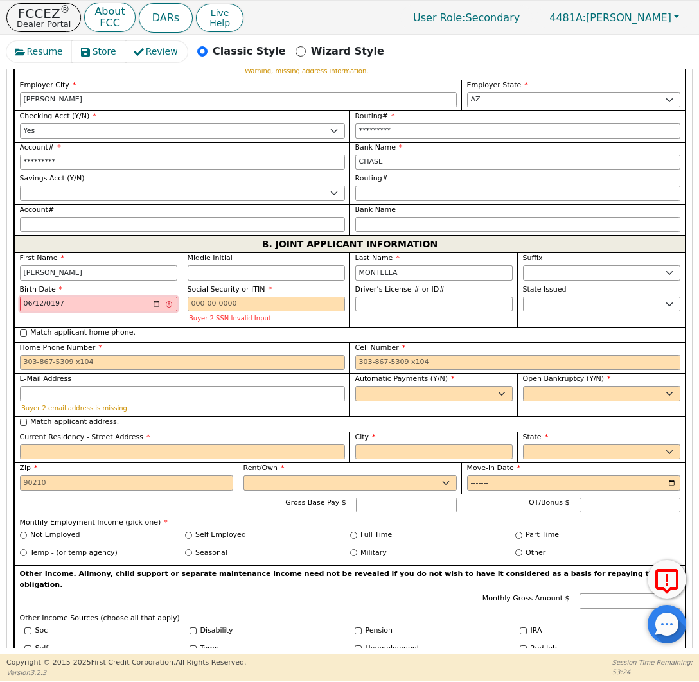
type input "1977-06-12"
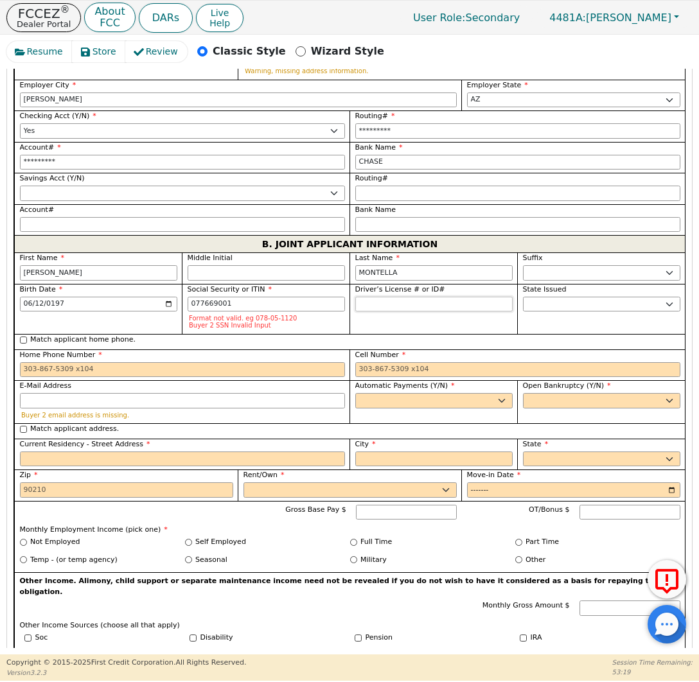
type input "***-**-9001"
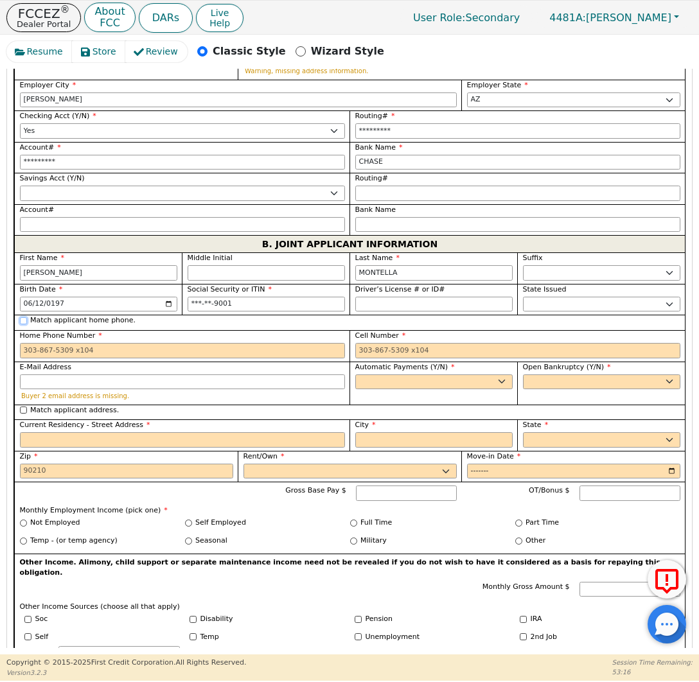
click at [21, 317] on input "Match applicant home phone." at bounding box center [23, 320] width 7 height 7
checkbox input "true"
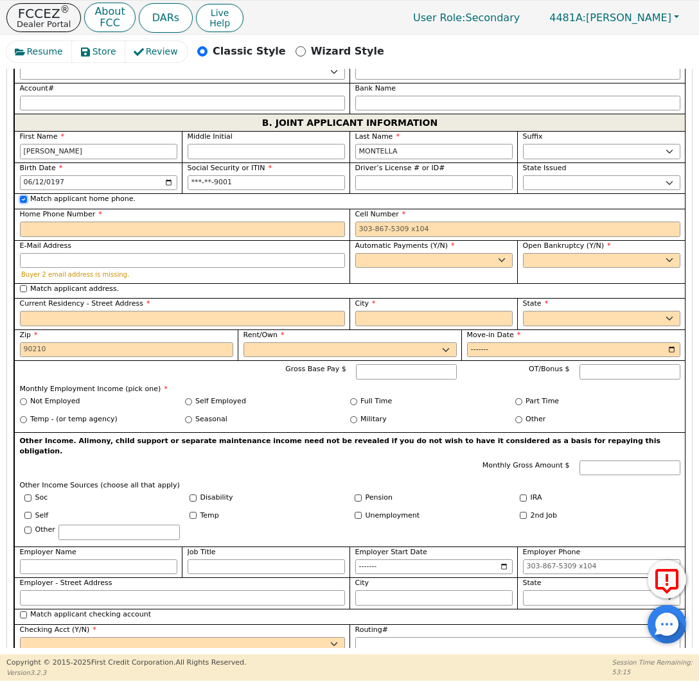
scroll to position [1348, 0]
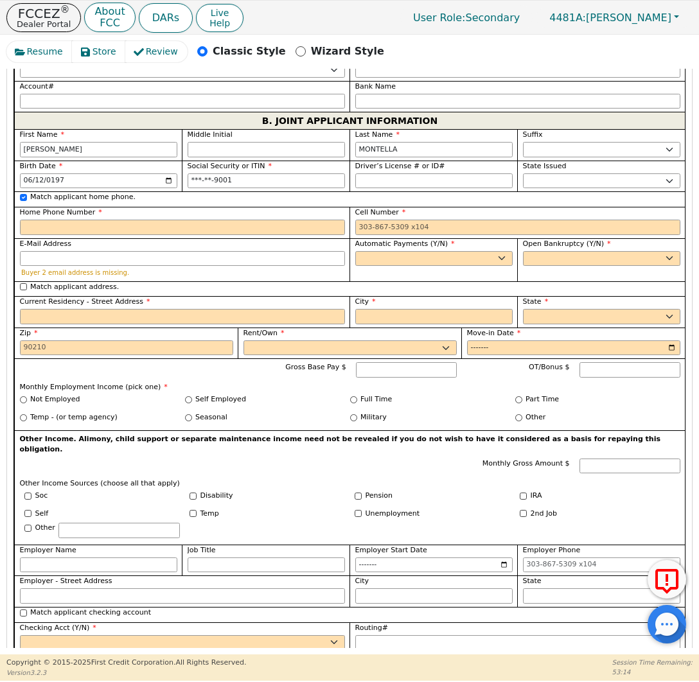
click at [377, 208] on div "Cell Number" at bounding box center [517, 221] width 325 height 28
click at [376, 220] on input "Cell Number" at bounding box center [517, 227] width 325 height 15
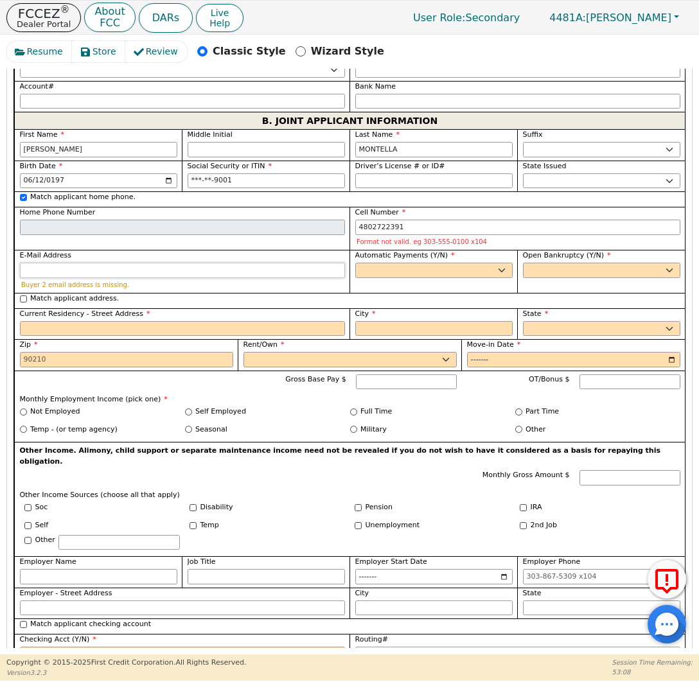
type input "480-272-2391"
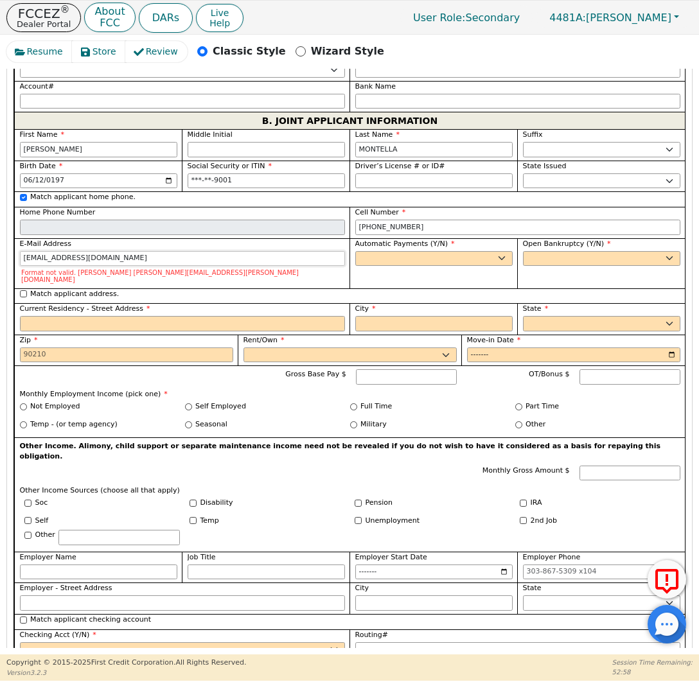
type input "mrmontella77@gmail.com"
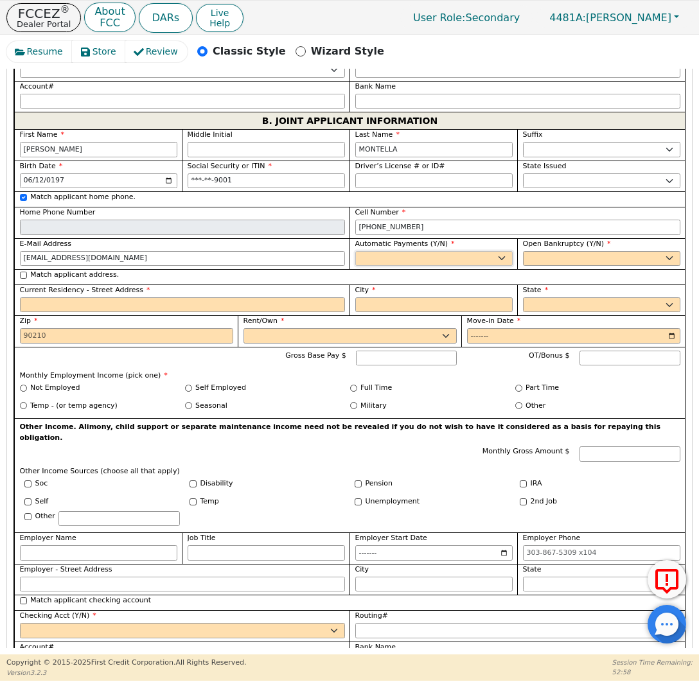
select select "y"
type input "[PERSON_NAME]"
select select "n"
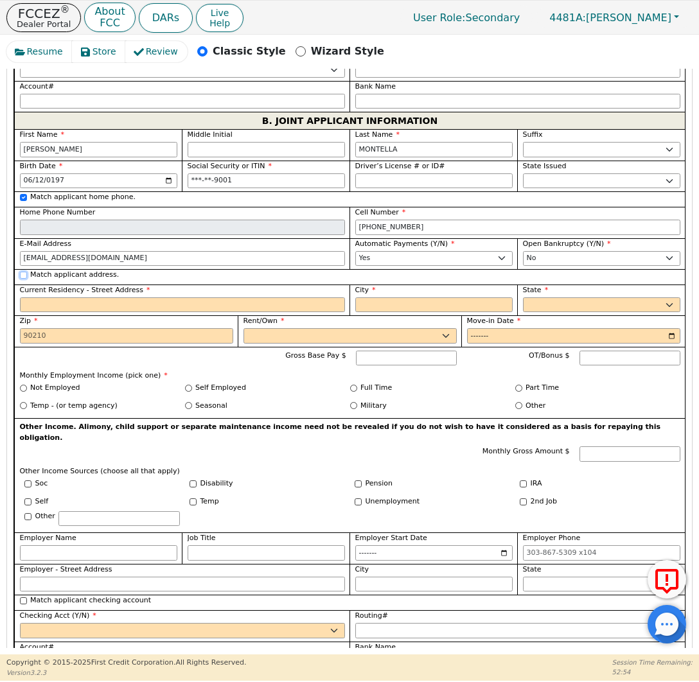
click at [23, 272] on input "Match applicant address." at bounding box center [23, 275] width 7 height 7
checkbox input "true"
type input "5819 S PALM DR"
type input "TEMPE"
select select "AZ"
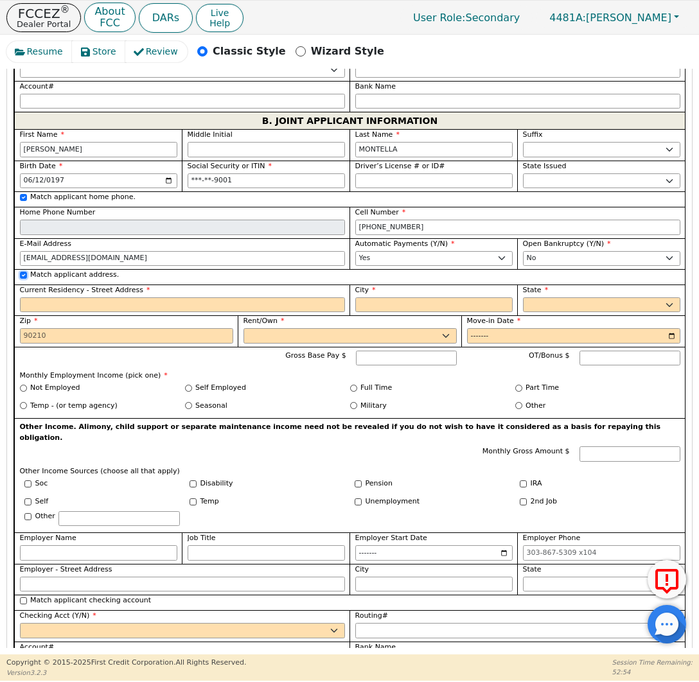
type input "85283"
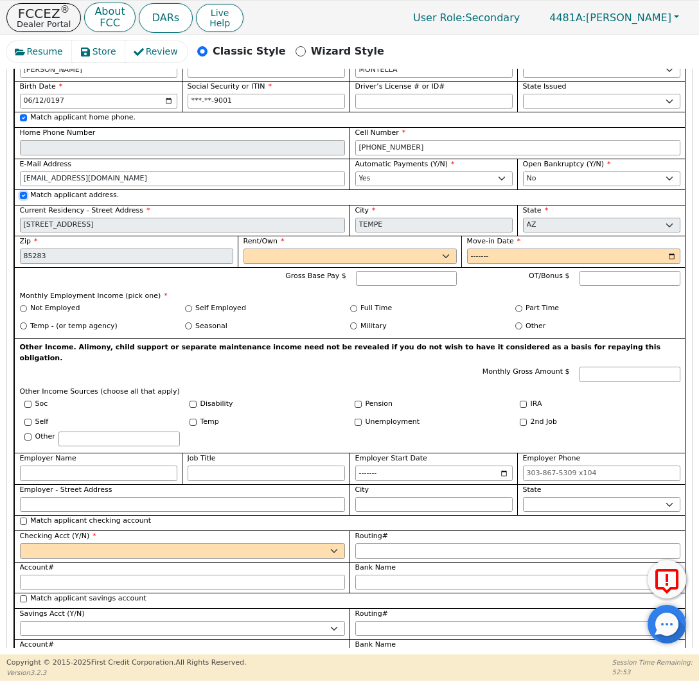
scroll to position [1435, 0]
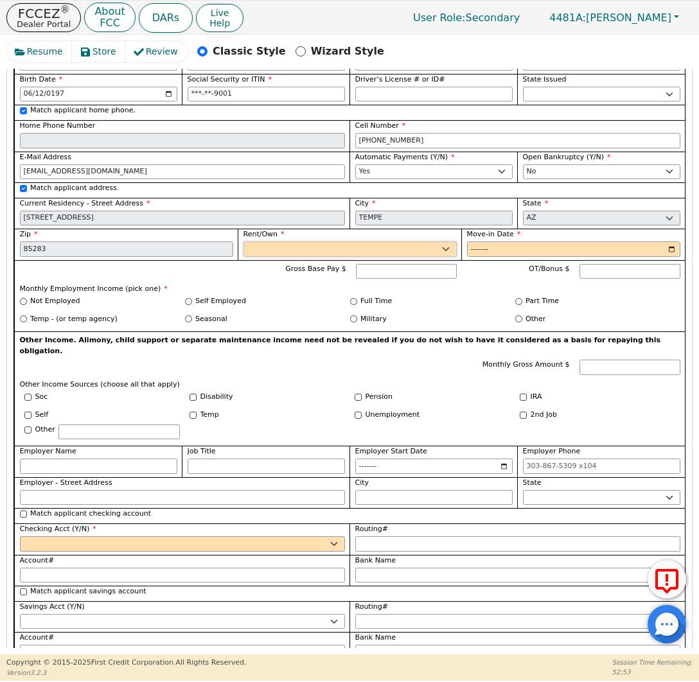
click at [281, 241] on select "Rent Own" at bounding box center [349, 248] width 213 height 15
click at [488, 241] on input "Move-in Date" at bounding box center [573, 248] width 213 height 15
type input "2009-10"
click at [353, 298] on input "Full Time" at bounding box center [353, 301] width 7 height 7
radio input "true"
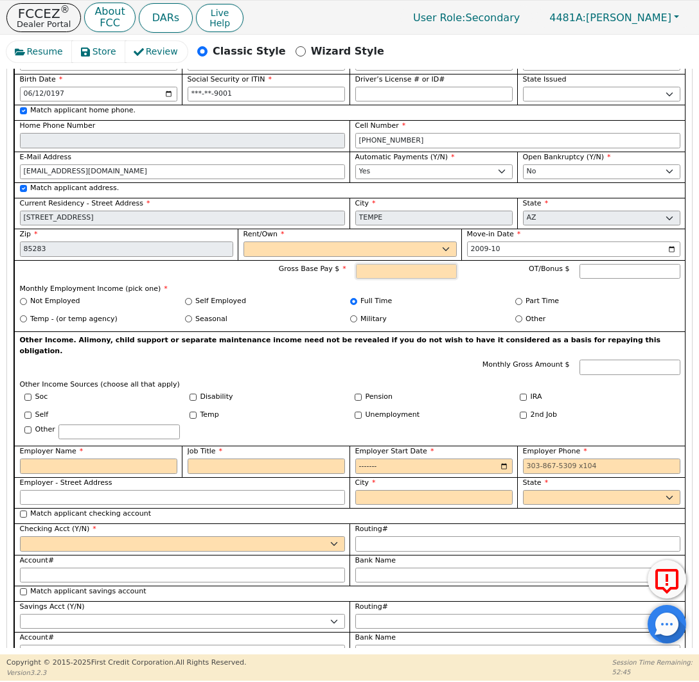
click at [391, 266] on input "Gross Base Pay $" at bounding box center [406, 271] width 101 height 15
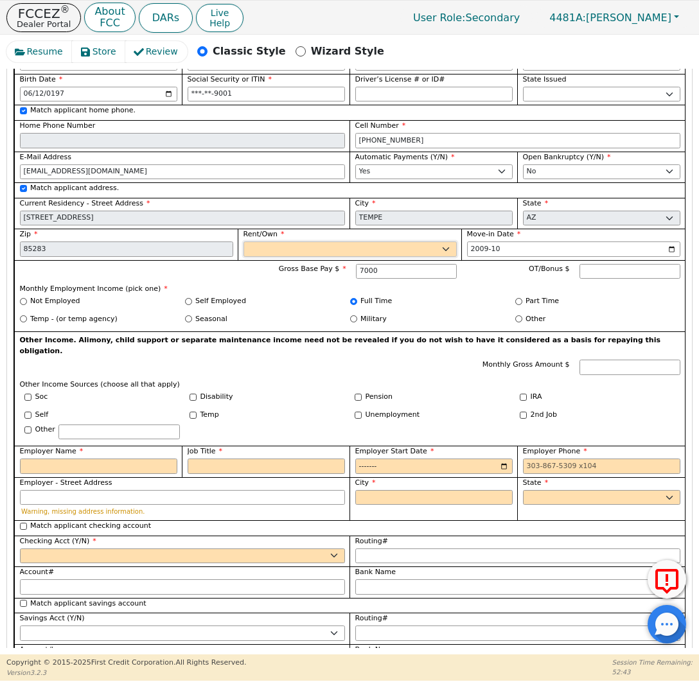
type input "7000.00"
click at [320, 243] on select "Rent Own" at bounding box center [349, 248] width 213 height 15
select select "Own"
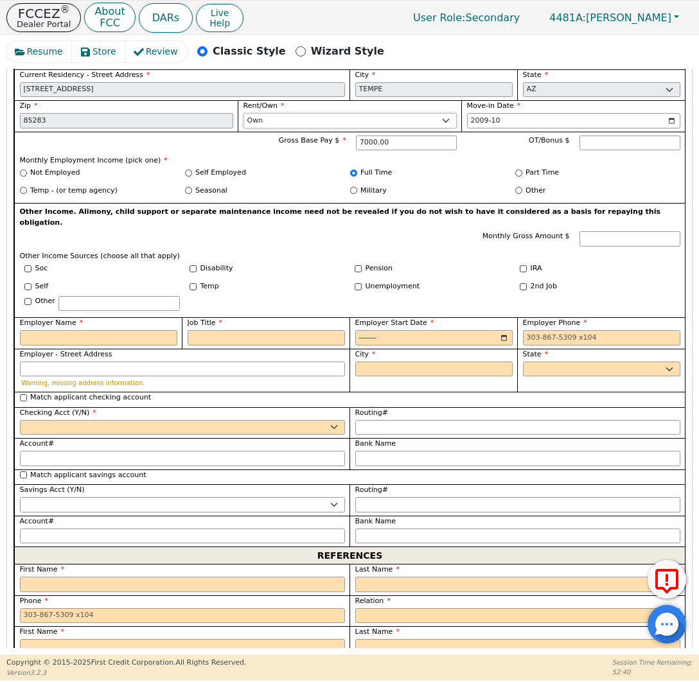
scroll to position [1572, 0]
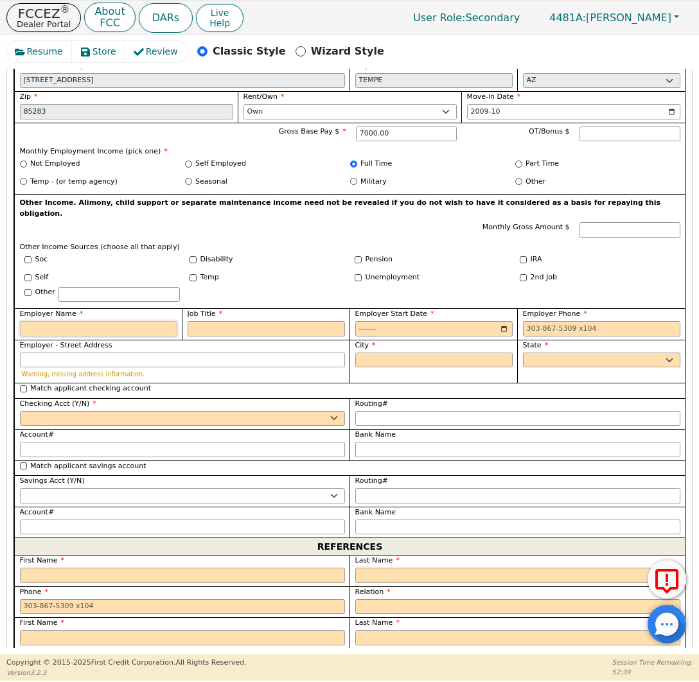
click at [118, 321] on input "Employer Name" at bounding box center [98, 328] width 157 height 15
type input "usps"
type input "delivery"
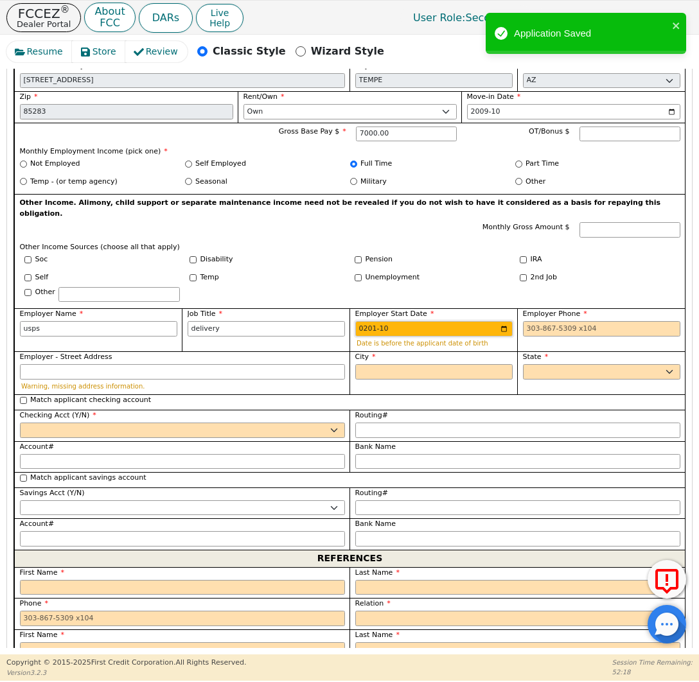
type input "2014-10"
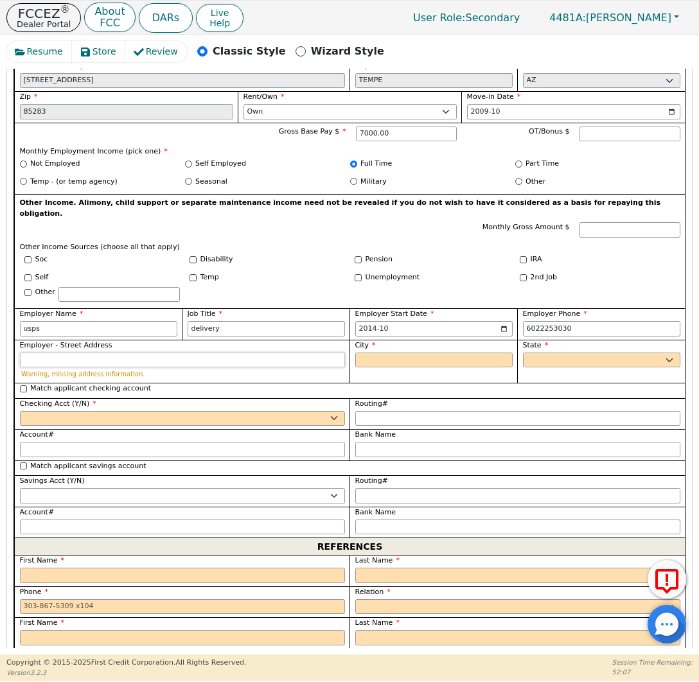
type input "602-225-3030"
type input "phoenix"
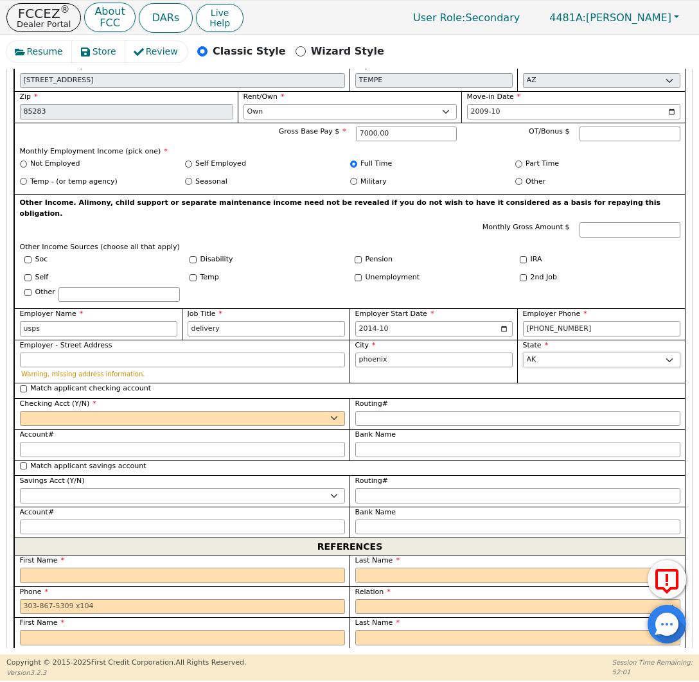
select select "AZ"
click at [24, 385] on input "Match applicant checking account" at bounding box center [23, 388] width 7 height 7
checkbox input "true"
select select "y"
type input "*********"
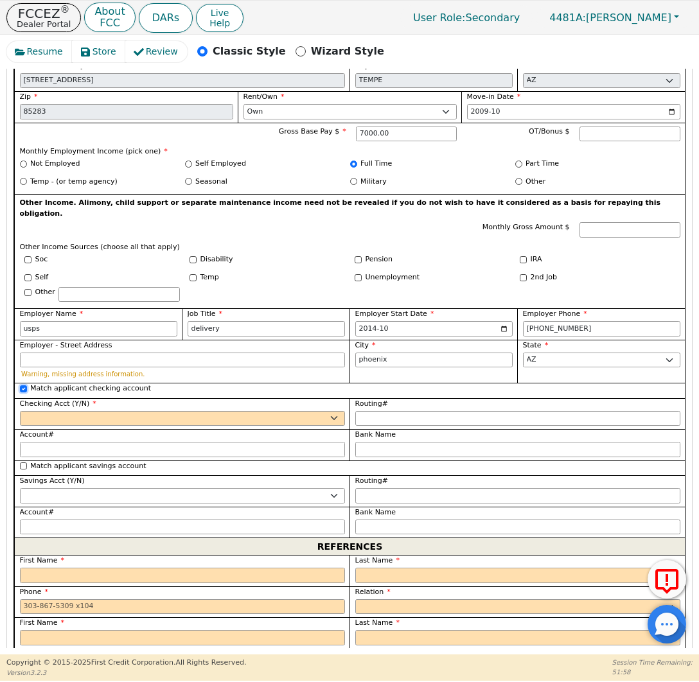
type input "*********"
type input "CHASE"
type input "*********"
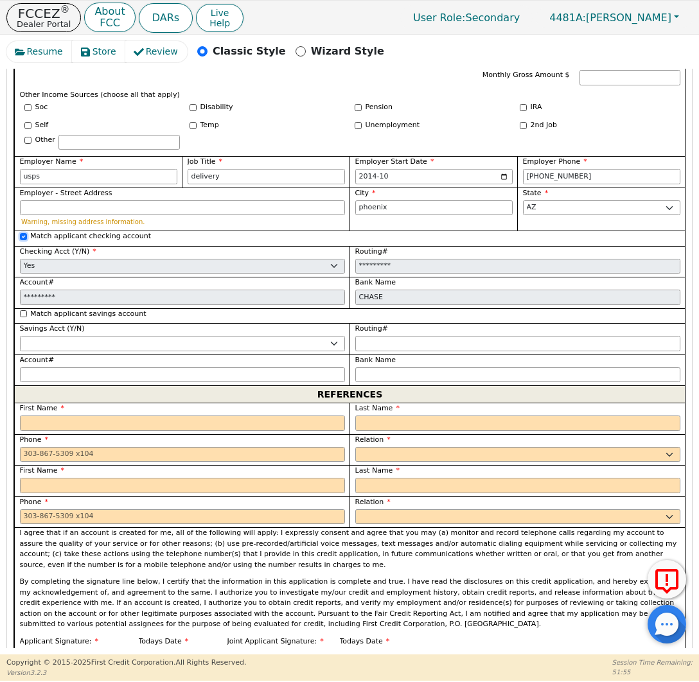
scroll to position [1742, 0]
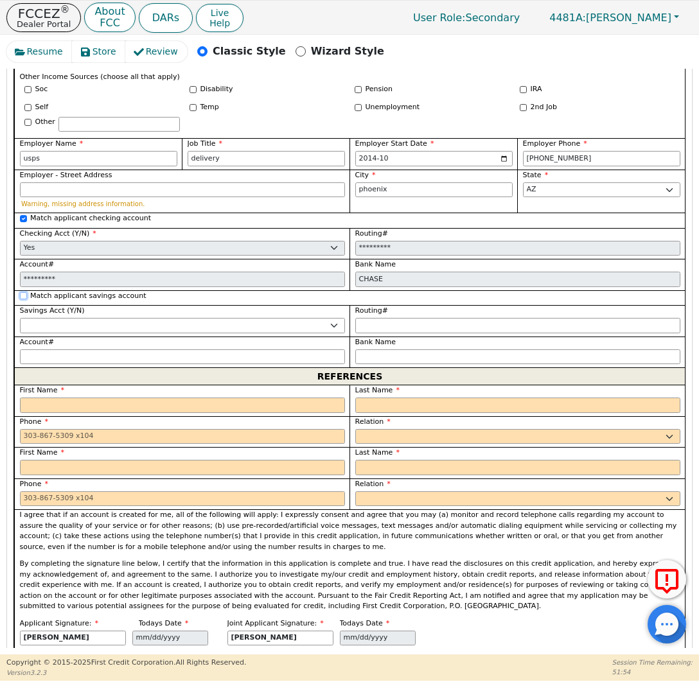
click at [20, 292] on input "Match applicant savings account" at bounding box center [23, 295] width 7 height 7
checkbox input "true"
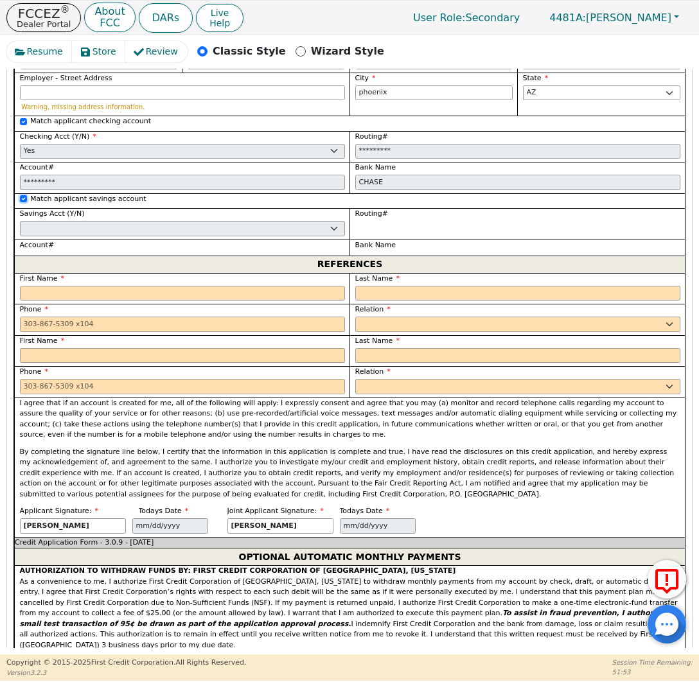
scroll to position [1843, 0]
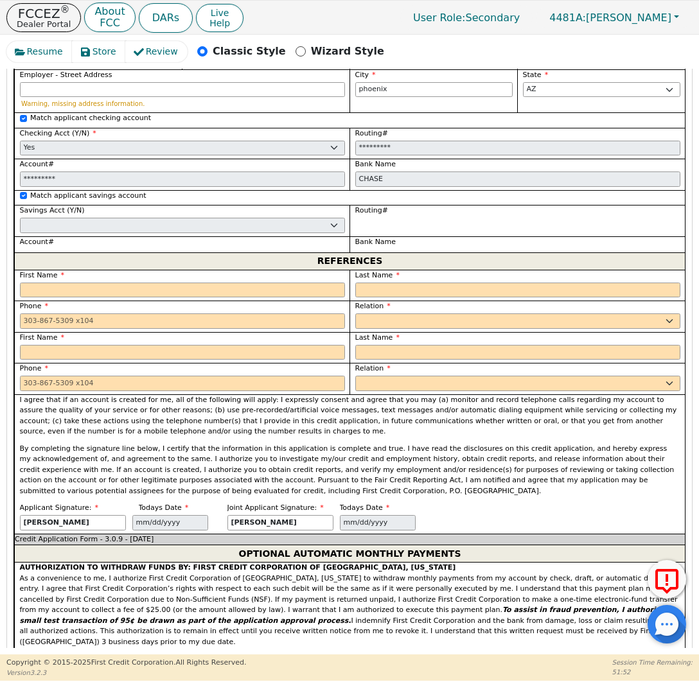
click at [188, 279] on div "First Name" at bounding box center [181, 285] width 335 height 31
click at [195, 283] on input "text" at bounding box center [182, 290] width 325 height 15
type input "mark"
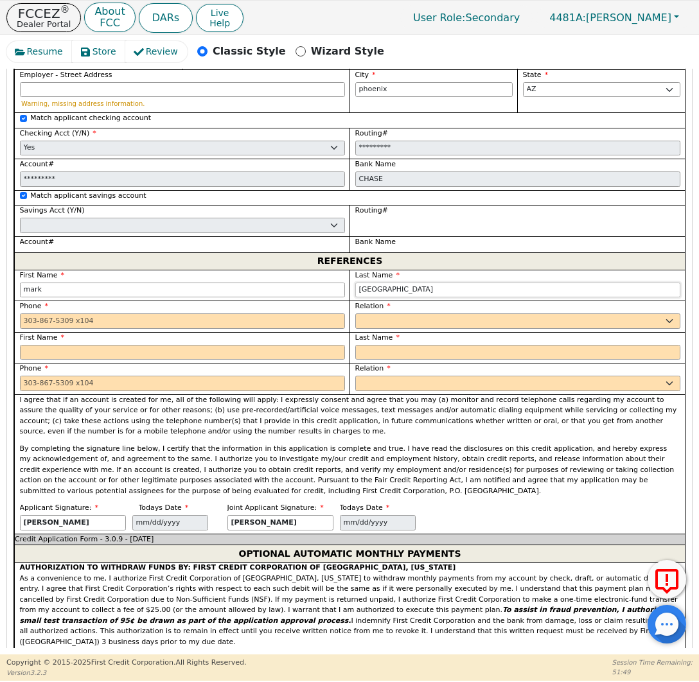
type input "milan"
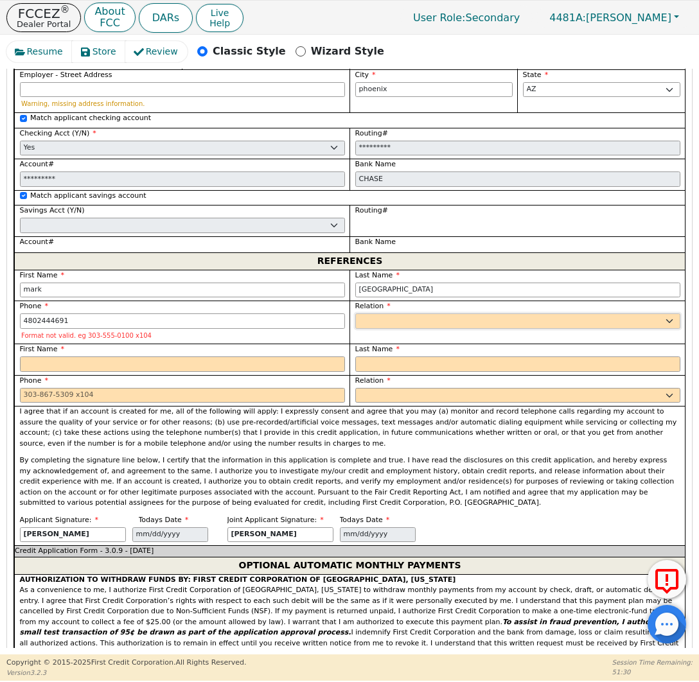
type input "480-244-4691"
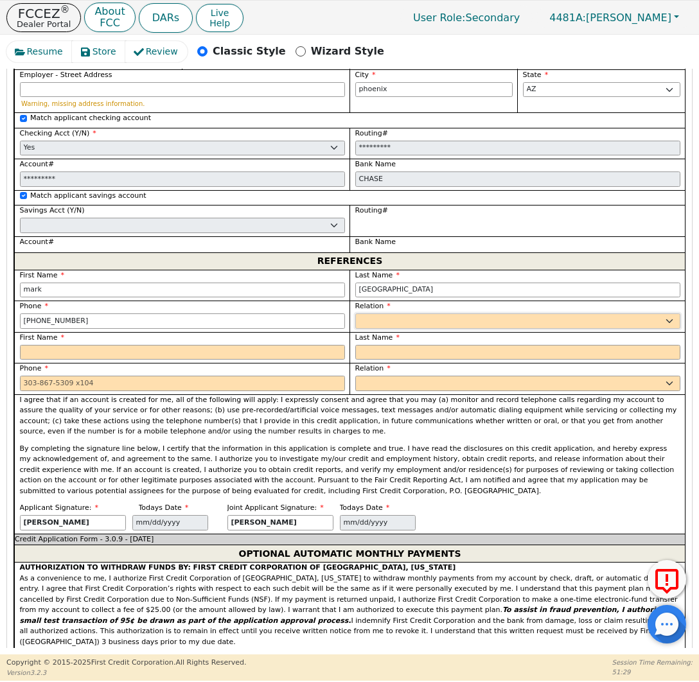
select select "FATHER"
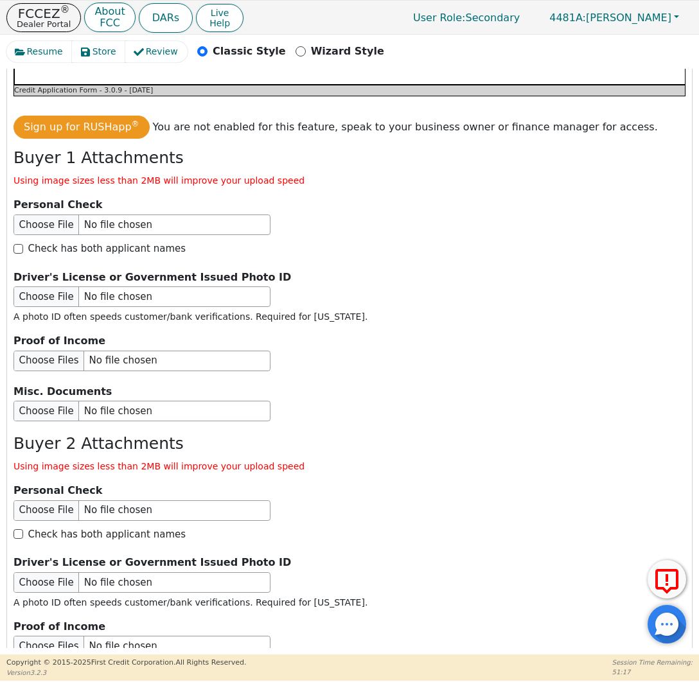
scroll to position [2536, 0]
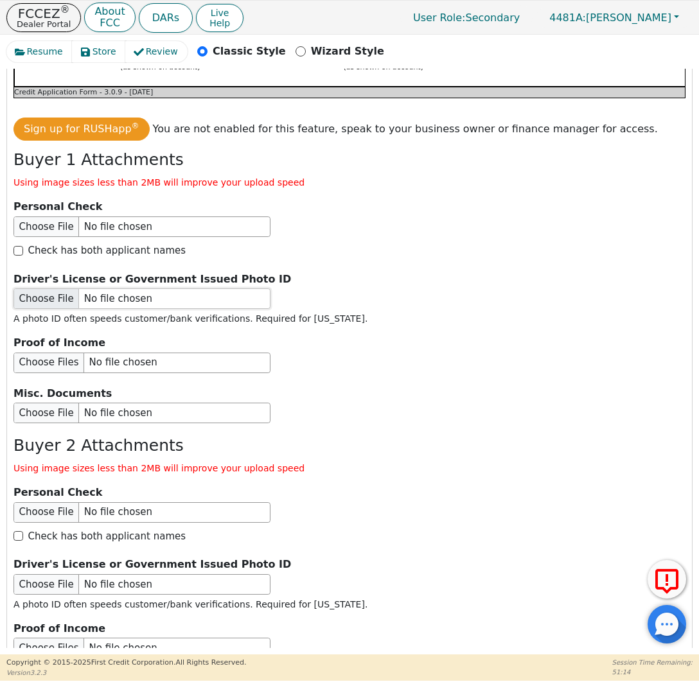
click at [52, 288] on input "file" at bounding box center [141, 298] width 257 height 21
click at [46, 288] on input "file" at bounding box center [141, 298] width 257 height 21
type input "C:\fakepath\IMG_9030.jpeg"
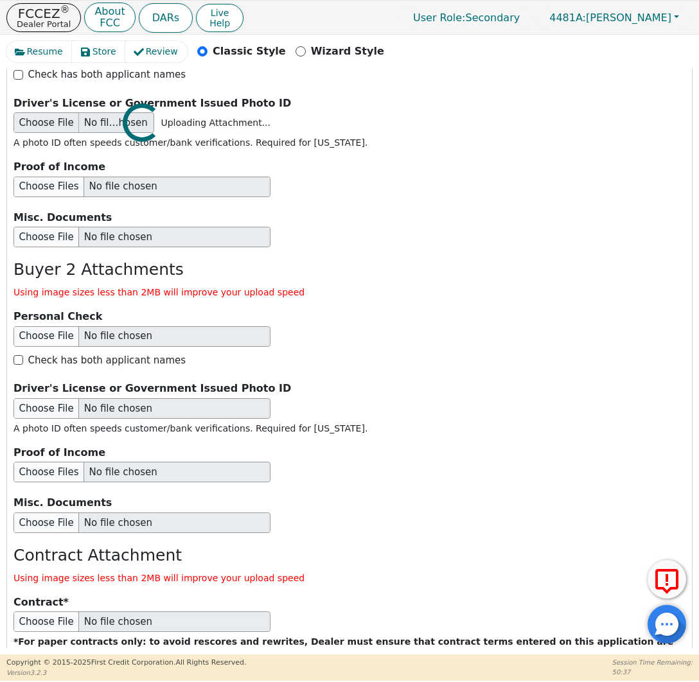
scroll to position [2746, 0]
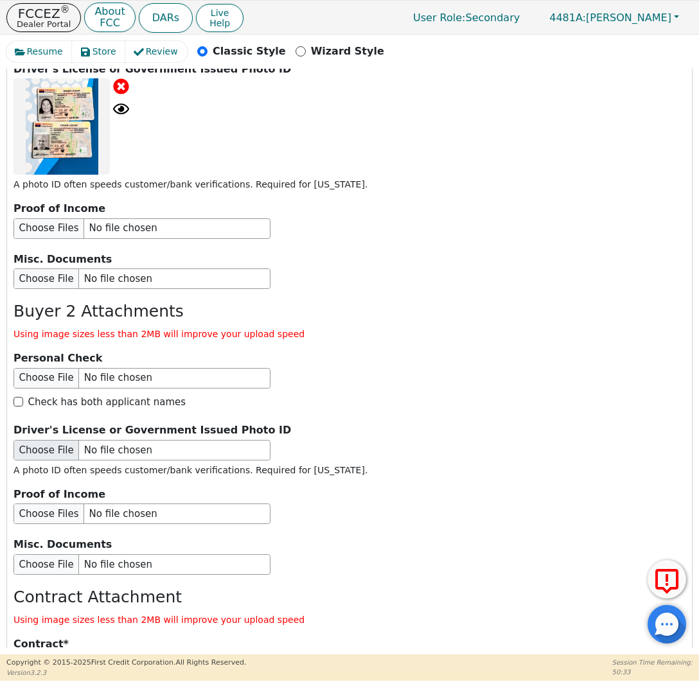
type input "C:\fakepath\IMG_9030.jpeg"
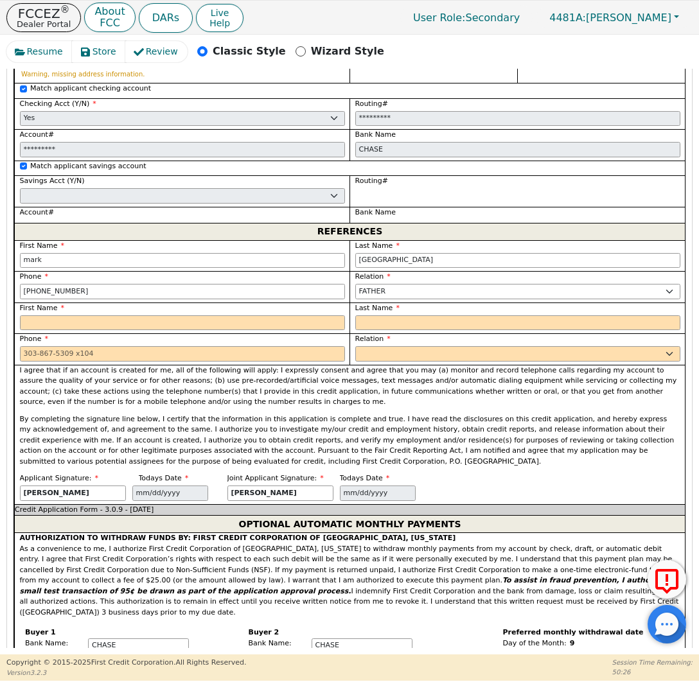
scroll to position [1871, 0]
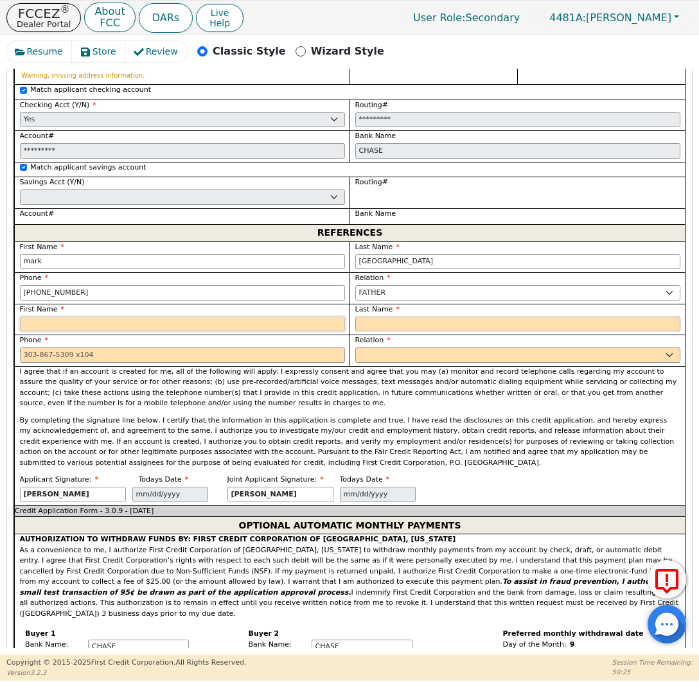
click at [184, 317] on input "text" at bounding box center [182, 324] width 325 height 15
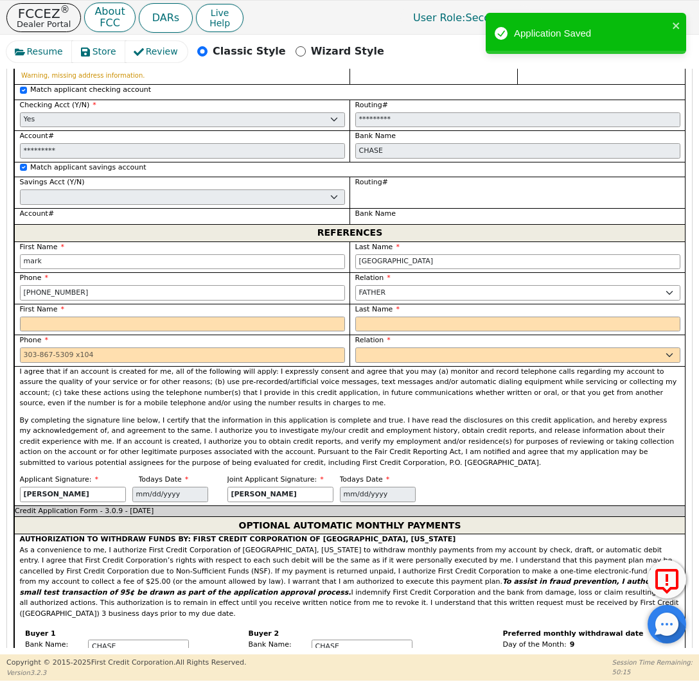
click at [435, 384] on p "I agree that if an account is created for me, all of the following will apply: …" at bounding box center [350, 388] width 660 height 42
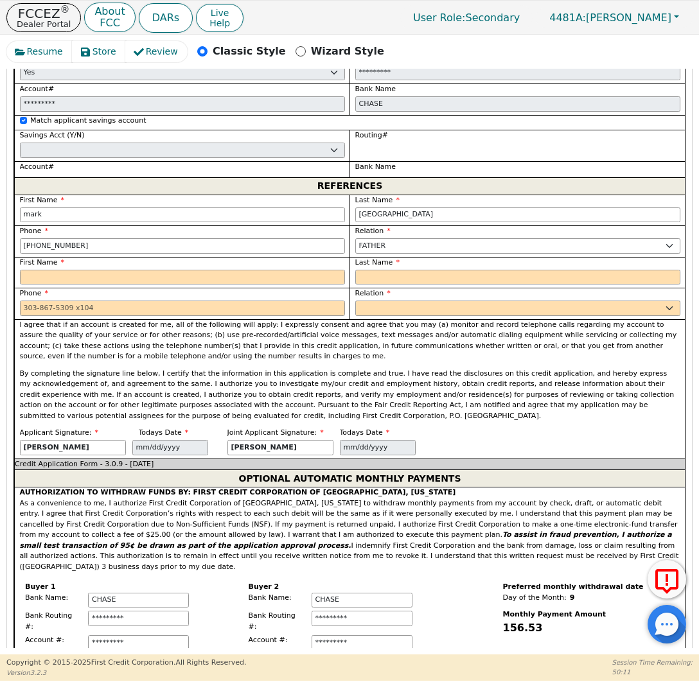
scroll to position [1928, 0]
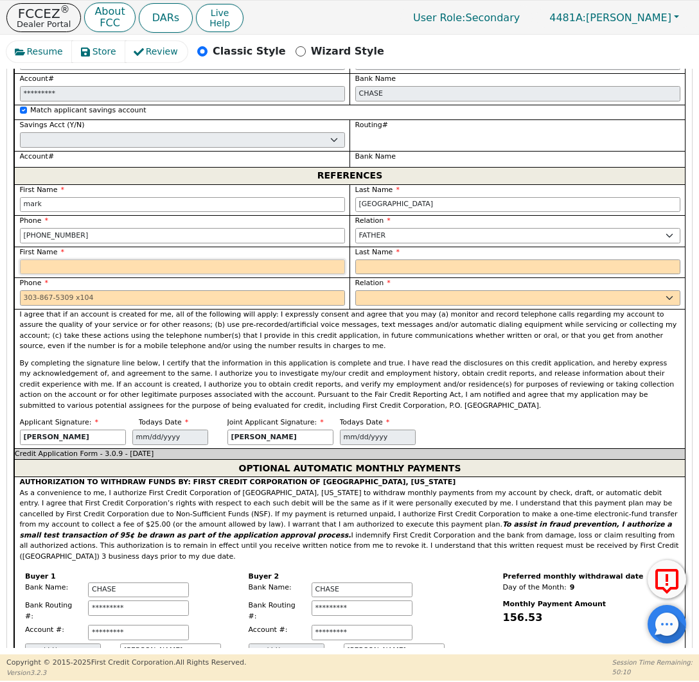
click at [206, 259] on input "text" at bounding box center [182, 266] width 325 height 15
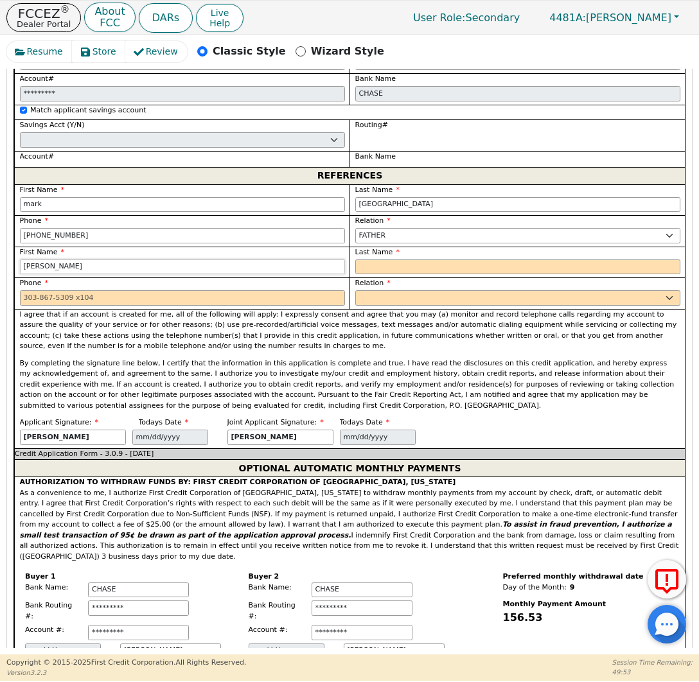
type input "michelle"
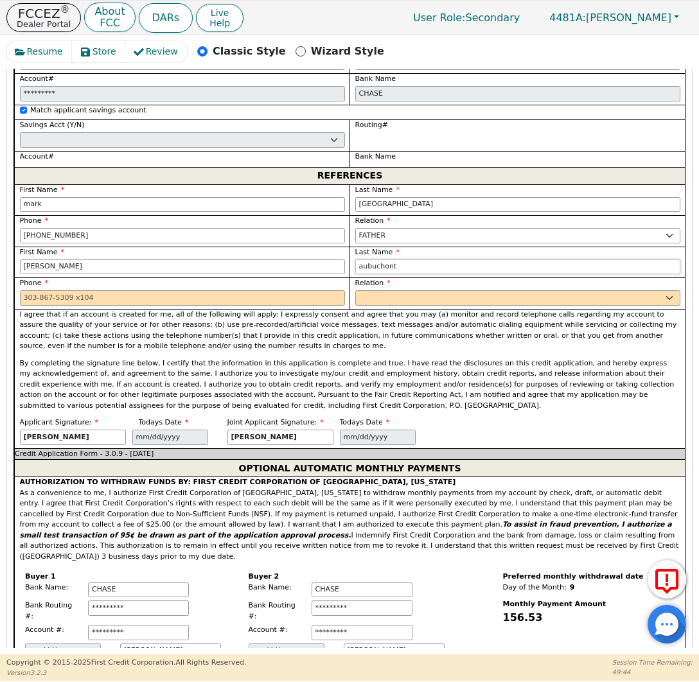
type input "aubuchont"
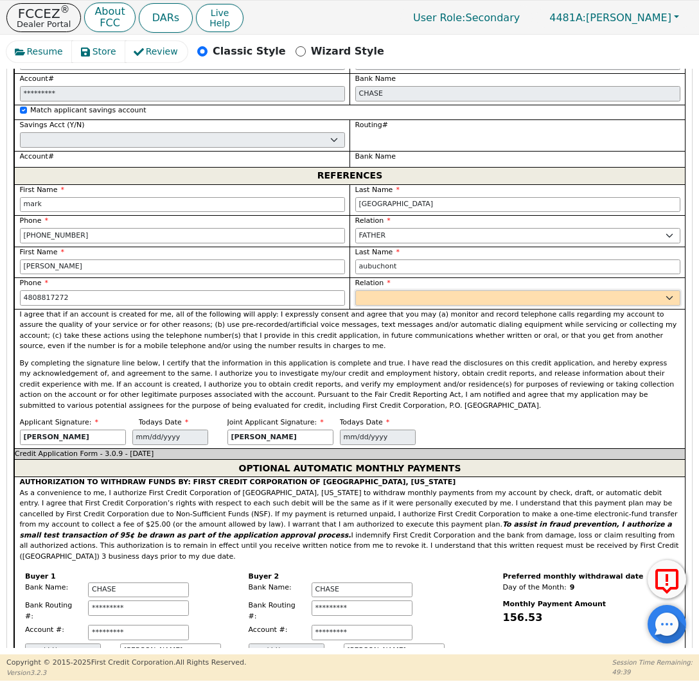
type input "480-881-7272"
click at [488, 290] on select "FATHER MOTHER SISTER BROTHER DAUGHTER SON CO-WORKER NEIGHBOR FRIEND COUSIN G-MO…" at bounding box center [517, 297] width 325 height 15
select select "FRIEND"
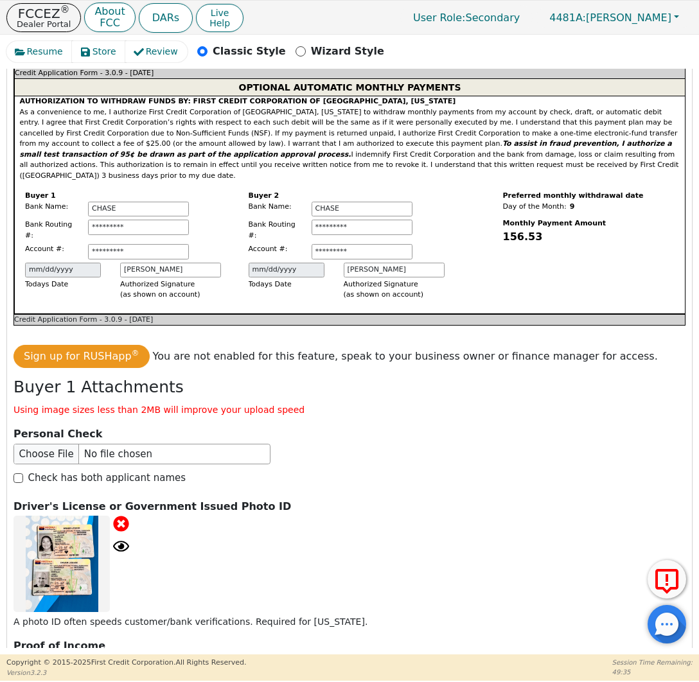
scroll to position [2925, 0]
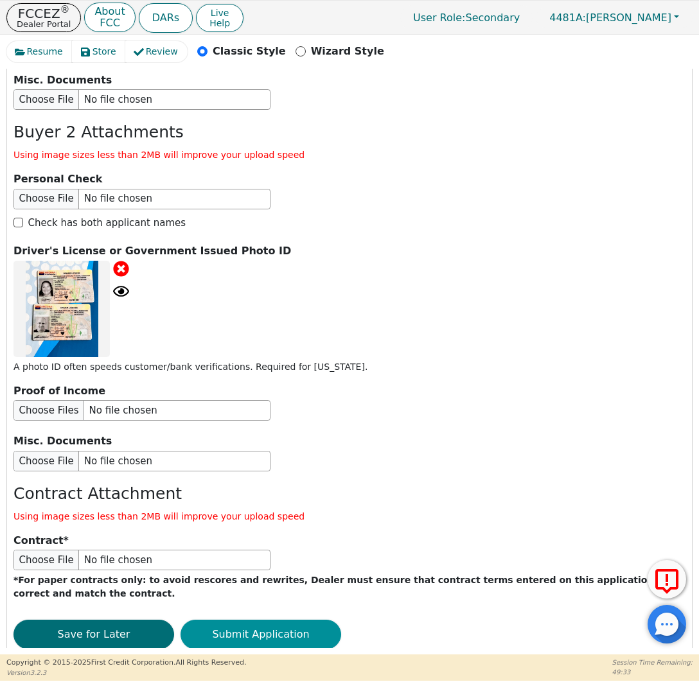
click at [272, 620] on button "Submit Application" at bounding box center [260, 635] width 161 height 30
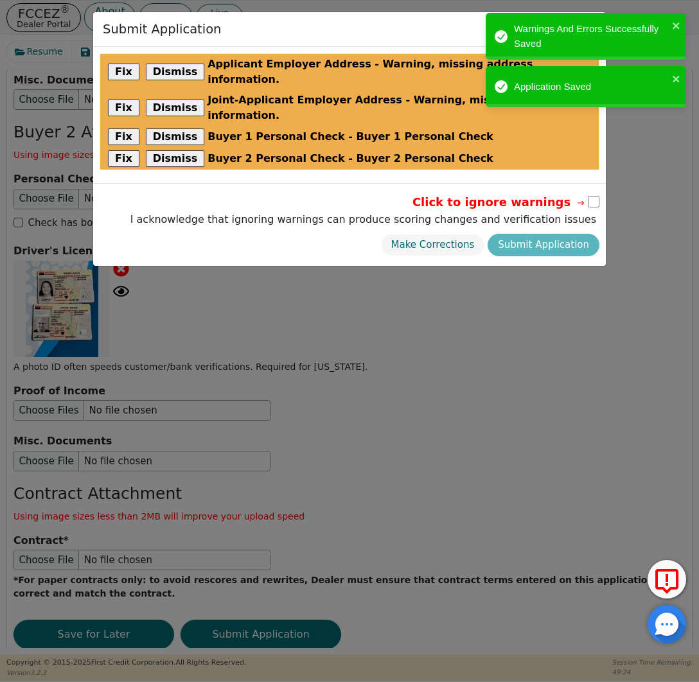
click at [593, 196] on input "checkbox" at bounding box center [594, 202] width 12 height 12
checkbox input "true"
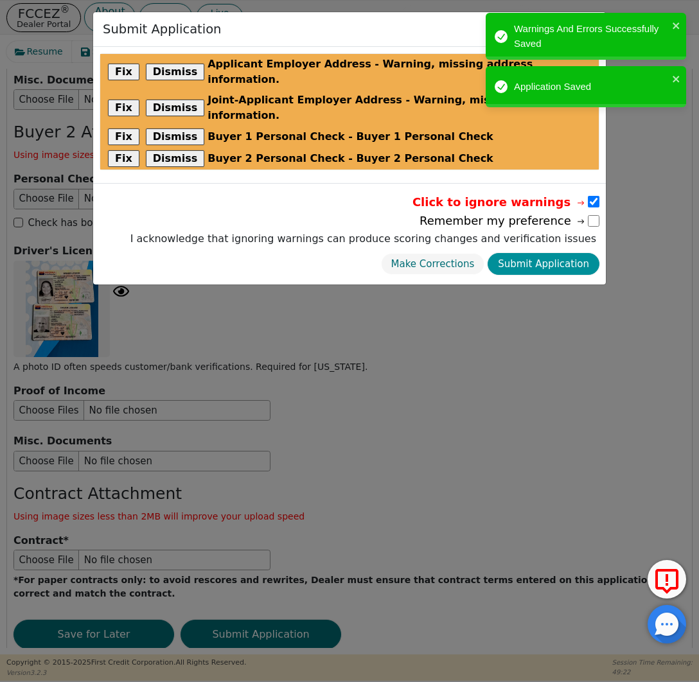
click at [552, 253] on button "Submit Application" at bounding box center [543, 264] width 112 height 22
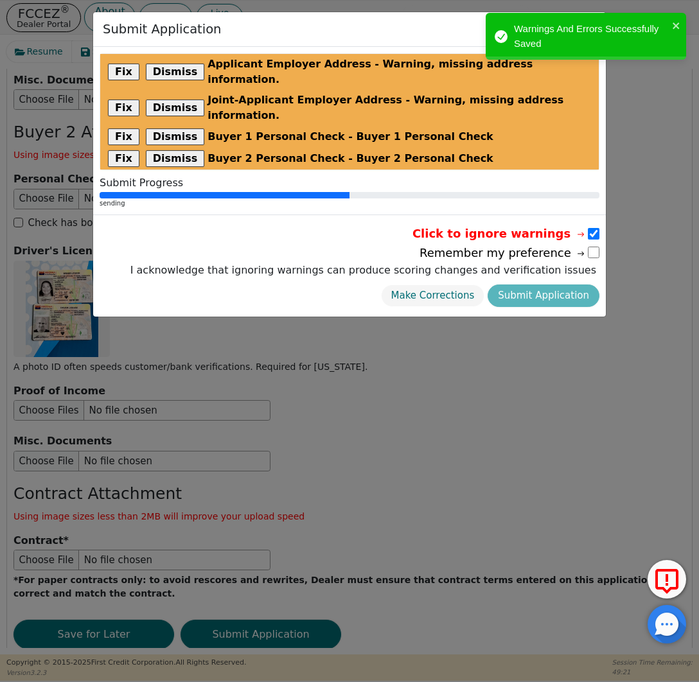
radio input "false"
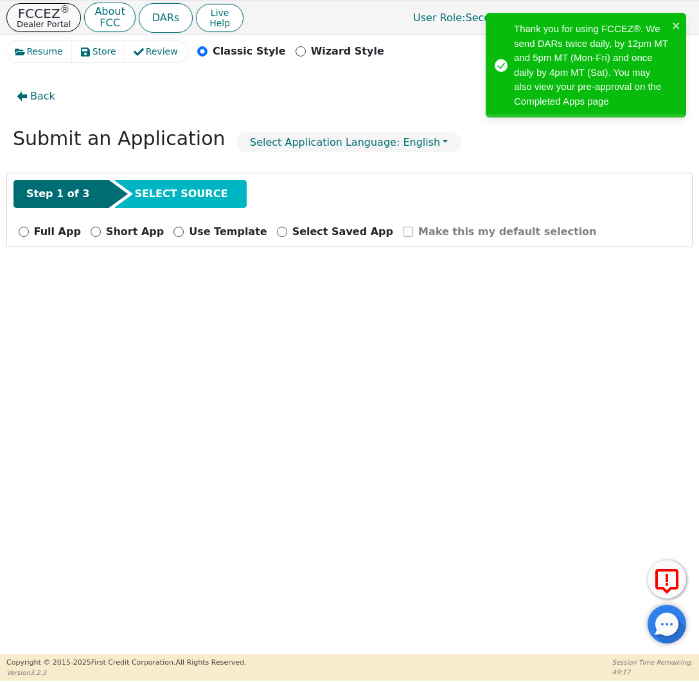
click at [39, 11] on p "FCCEZ ®" at bounding box center [44, 13] width 54 height 13
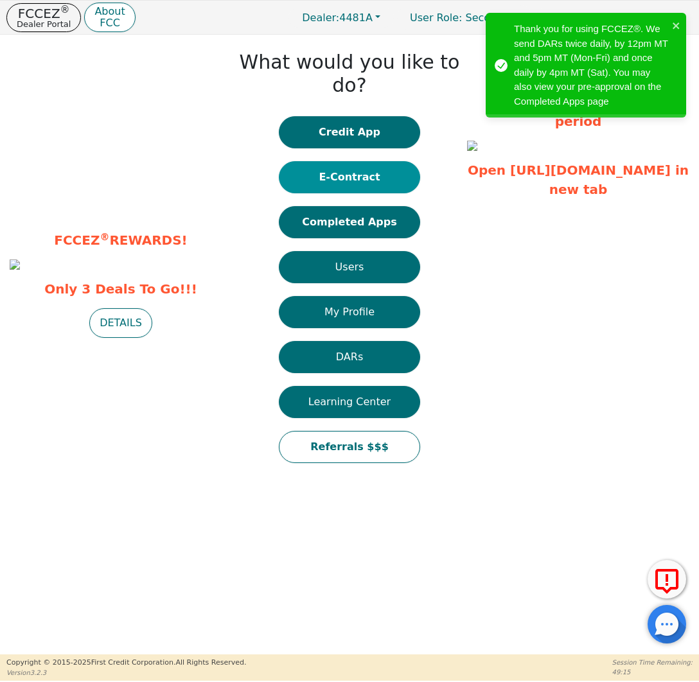
click at [363, 161] on button "E-Contract" at bounding box center [349, 177] width 141 height 32
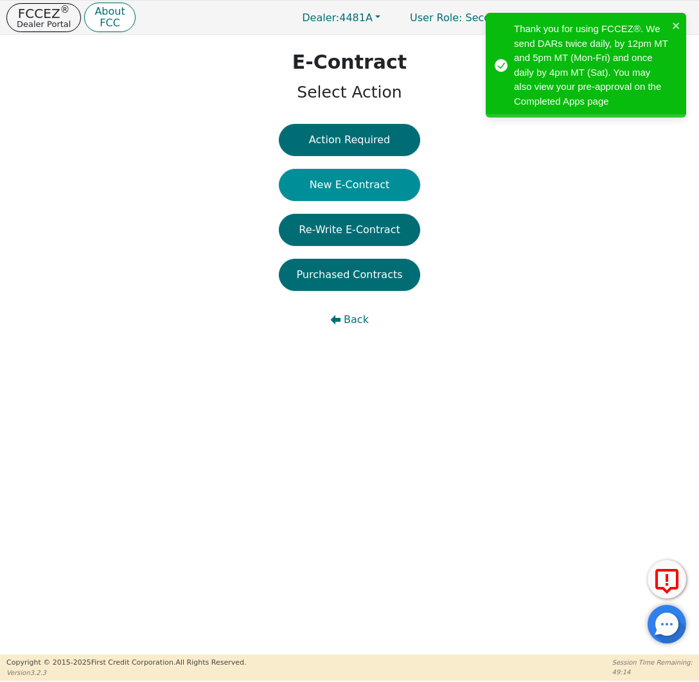
click at [362, 189] on button "New E-Contract" at bounding box center [349, 185] width 141 height 32
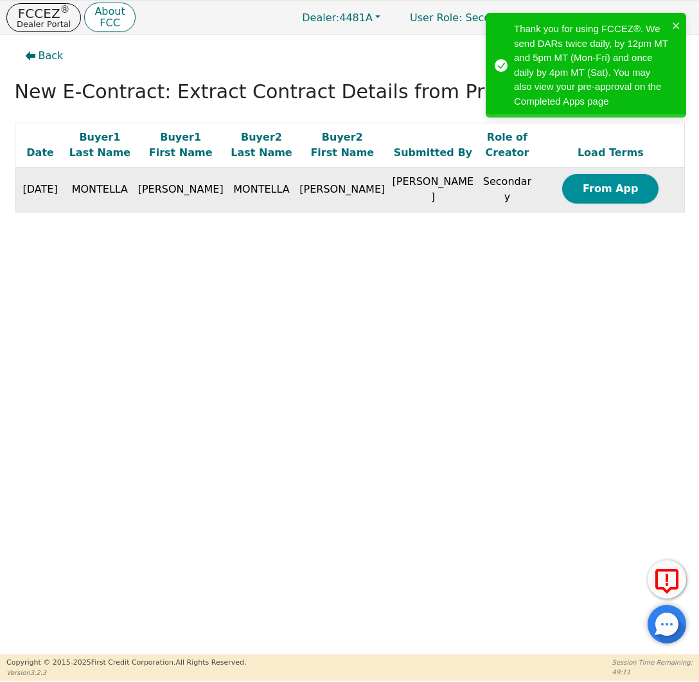
click at [577, 189] on button "From App" at bounding box center [610, 189] width 96 height 30
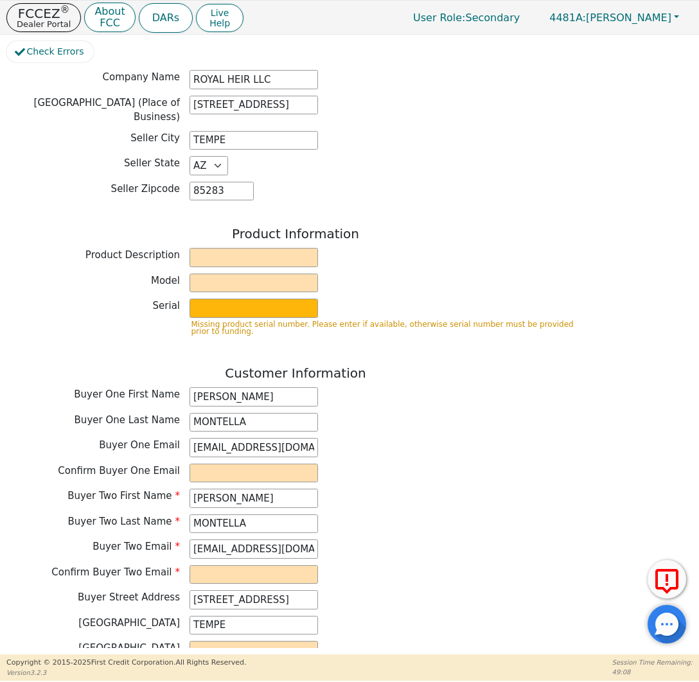
scroll to position [360, 0]
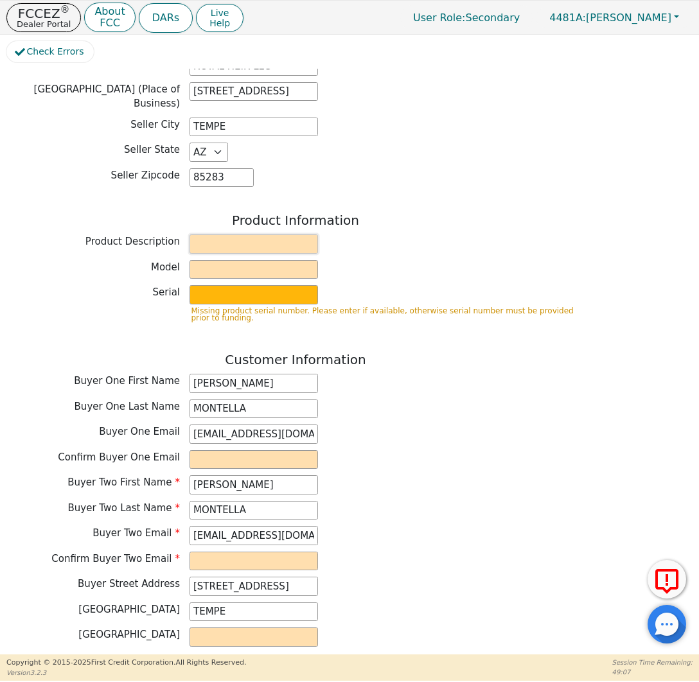
click at [286, 236] on input "text" at bounding box center [253, 243] width 128 height 19
click at [272, 260] on input "text" at bounding box center [253, 269] width 128 height 19
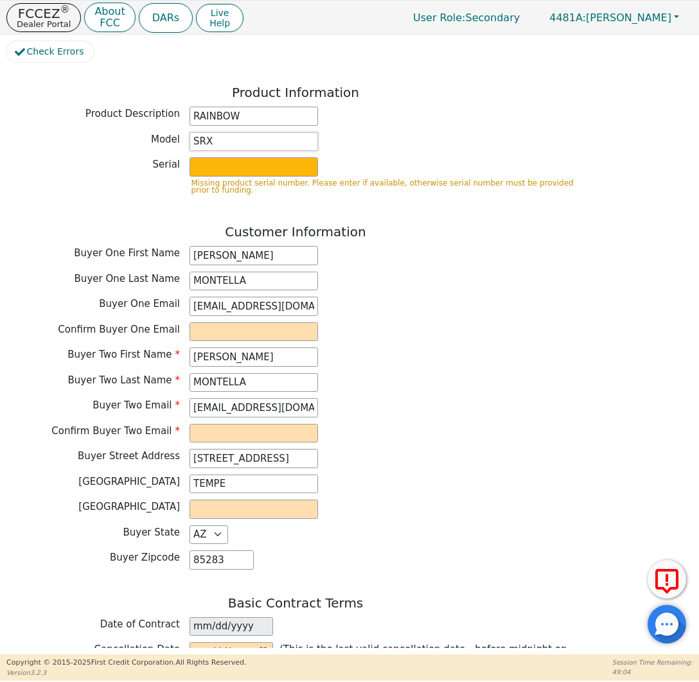
scroll to position [492, 0]
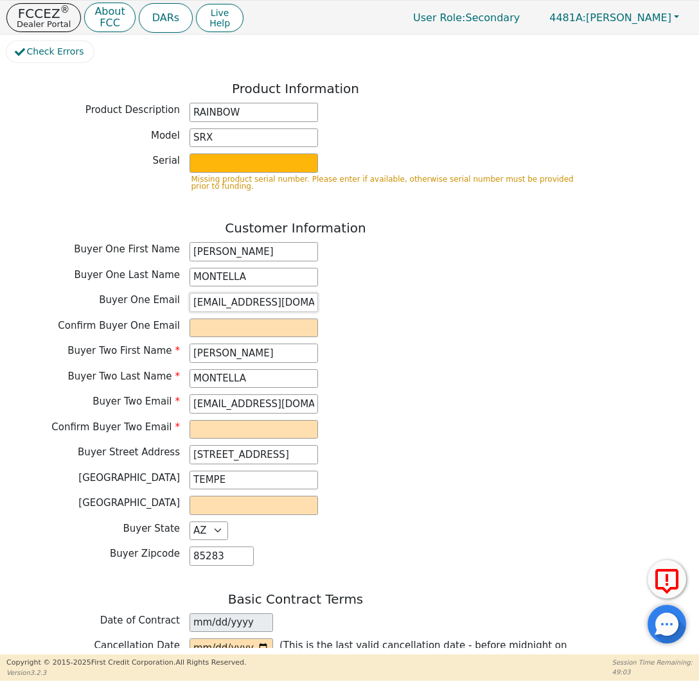
click at [263, 295] on input "mrsmontella@gmail.com" at bounding box center [253, 302] width 128 height 19
click at [249, 320] on input "email" at bounding box center [253, 328] width 128 height 19
paste input "mrsmontella@gmail.com"
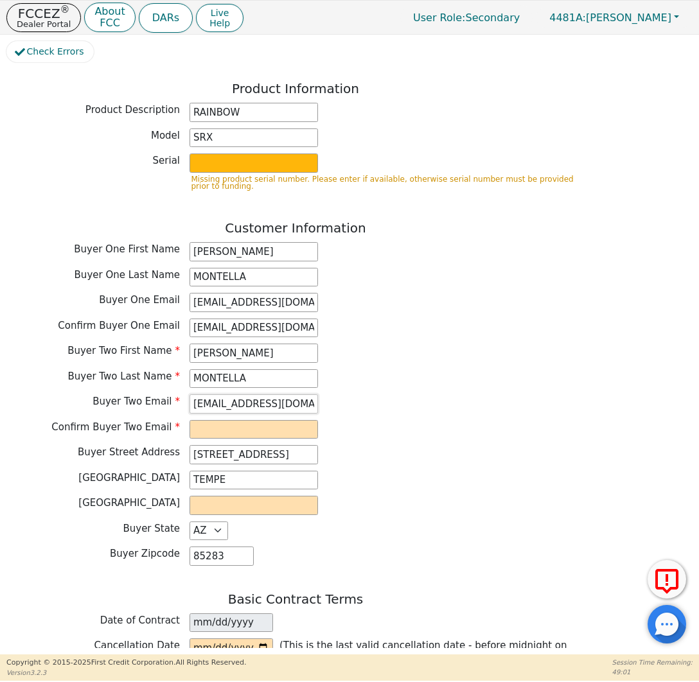
click at [238, 397] on input "mrmontella77@gmail.com" at bounding box center [253, 403] width 128 height 19
click at [238, 421] on input "email" at bounding box center [253, 429] width 128 height 19
paste input "mrmontella77@gmail.com"
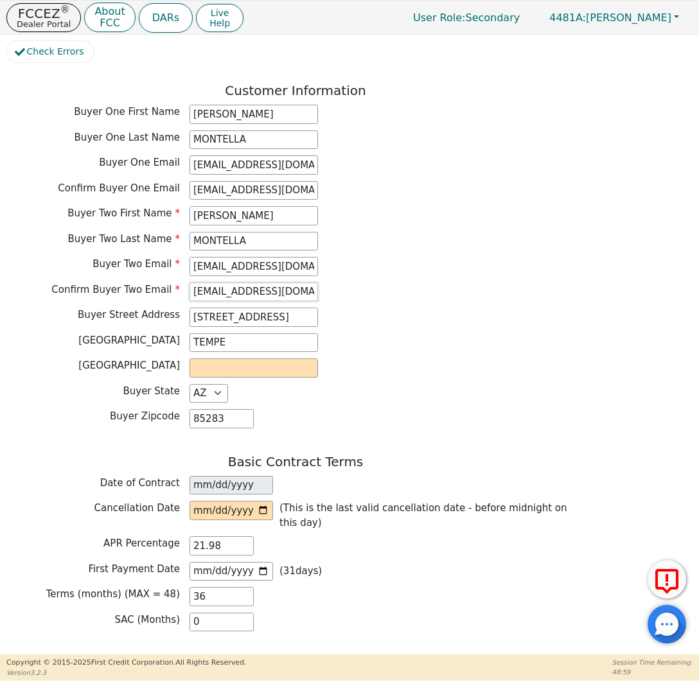
scroll to position [630, 0]
click at [253, 360] on input "text" at bounding box center [253, 367] width 128 height 19
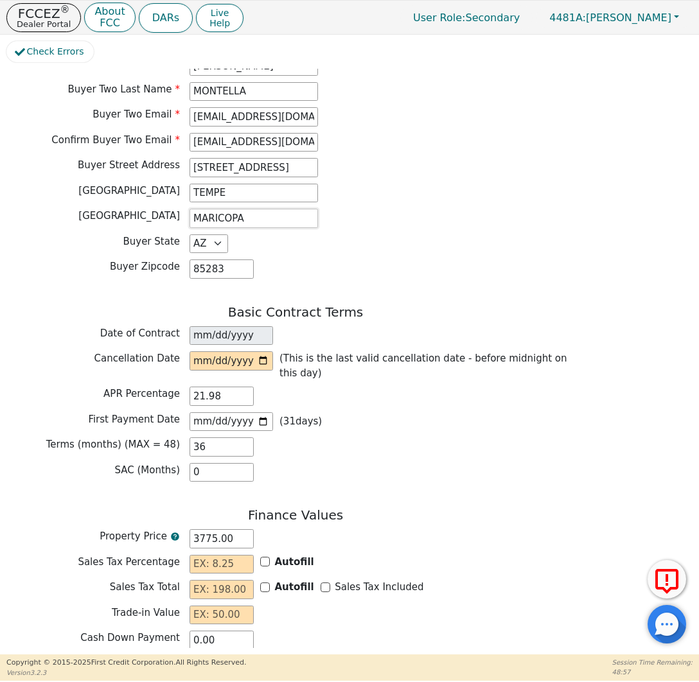
scroll to position [782, 0]
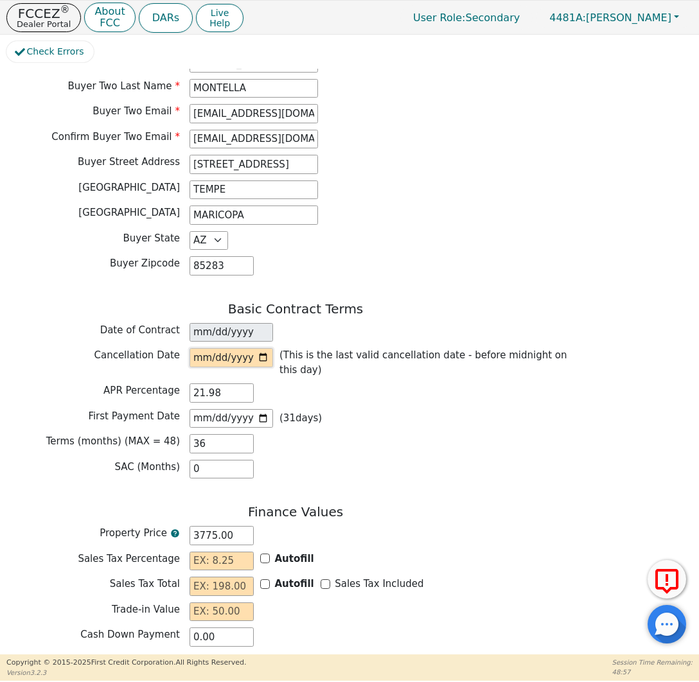
click at [266, 348] on input "date" at bounding box center [230, 357] width 83 height 19
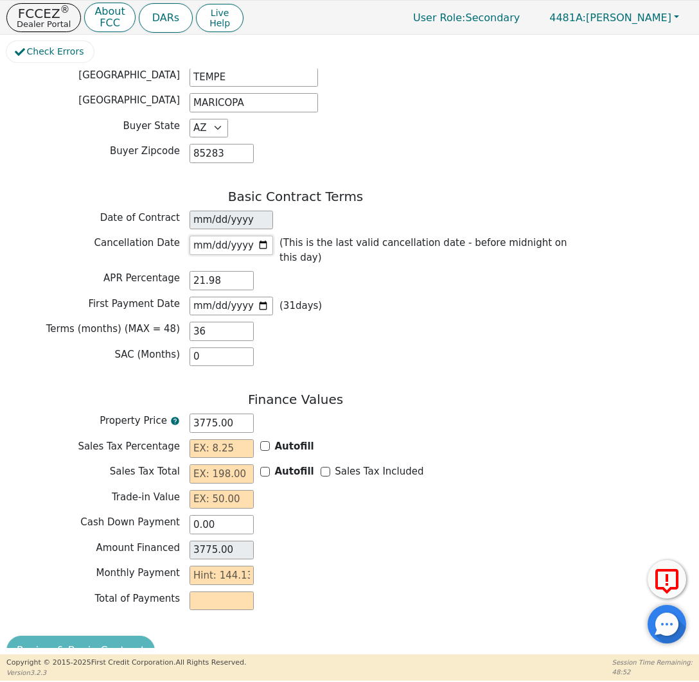
scroll to position [912, 0]
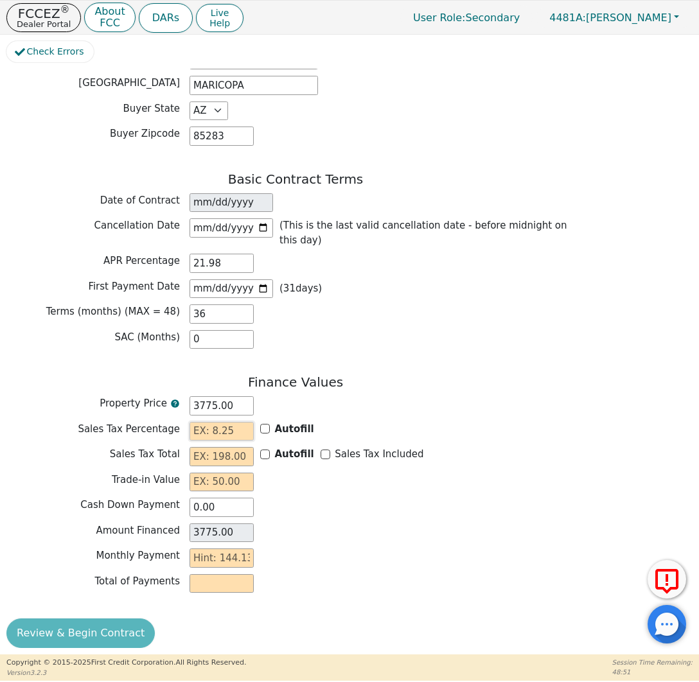
click at [219, 422] on input "text" at bounding box center [221, 431] width 64 height 19
click at [222, 447] on input "text" at bounding box center [221, 456] width 64 height 19
click at [267, 450] on input "Autofill" at bounding box center [265, 455] width 10 height 10
click at [231, 473] on input "text" at bounding box center [221, 482] width 64 height 19
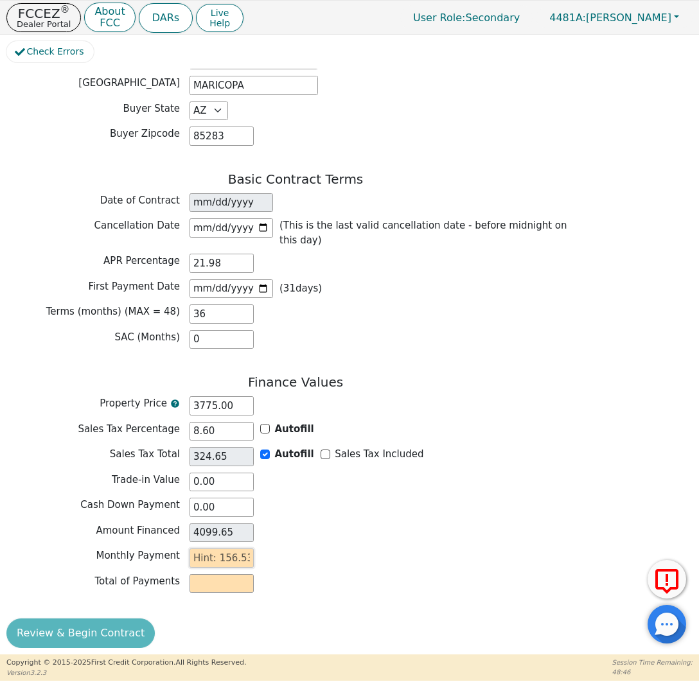
click at [225, 554] on input "text" at bounding box center [221, 557] width 64 height 19
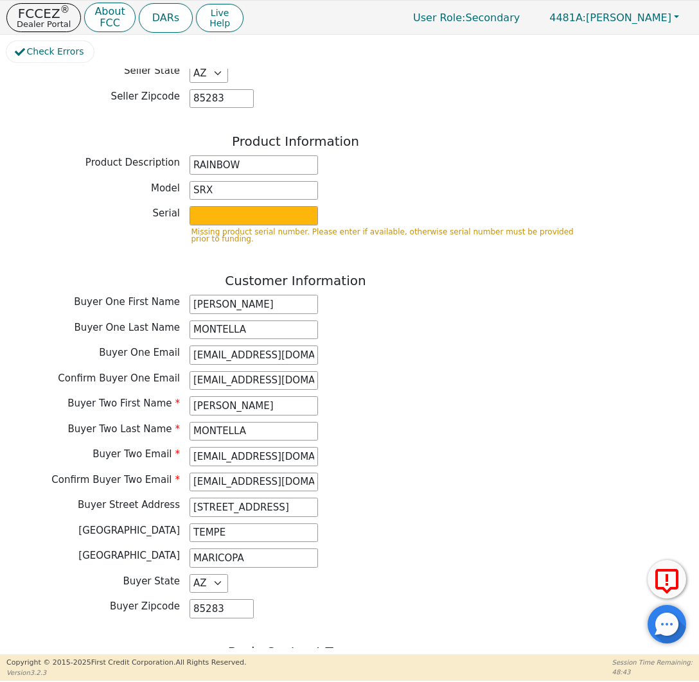
scroll to position [437, 0]
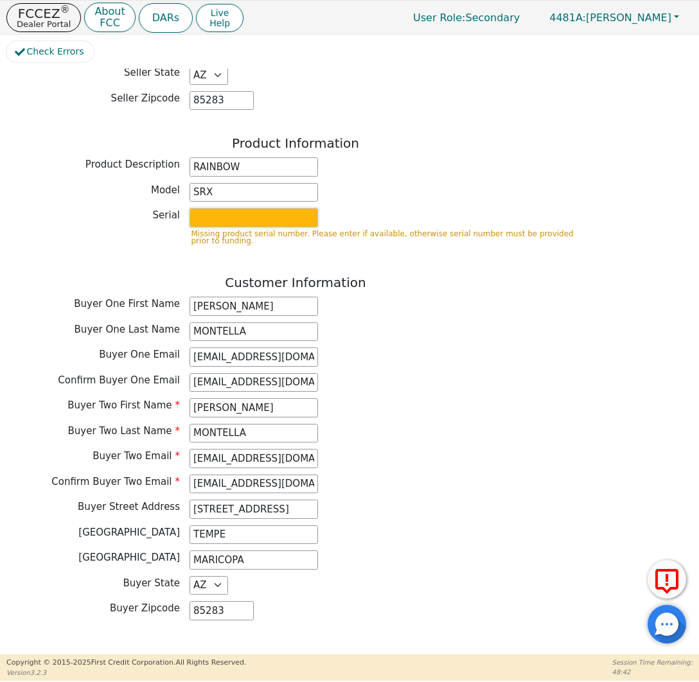
click at [240, 208] on input "text" at bounding box center [253, 217] width 128 height 19
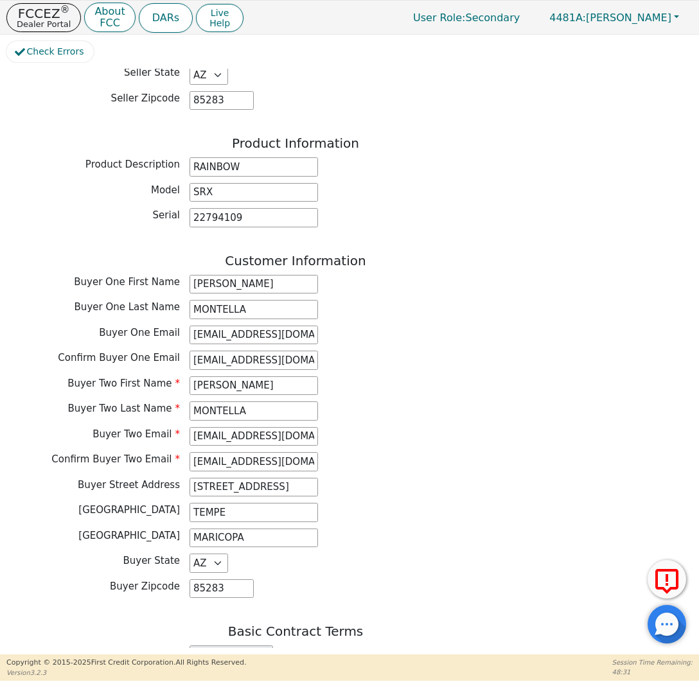
click at [399, 309] on div "Buyer One Last Name MONTELLA" at bounding box center [295, 311] width 578 height 22
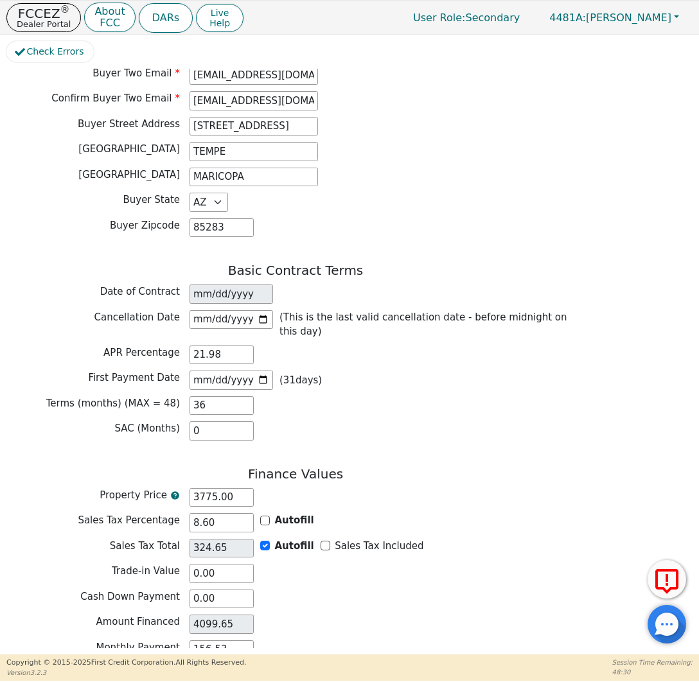
scroll to position [889, 0]
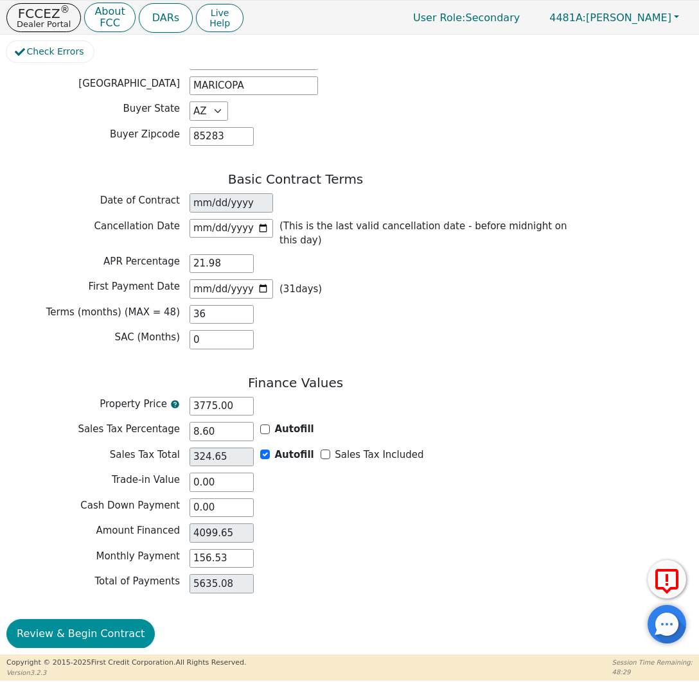
click at [81, 619] on button "Review & Begin Contract" at bounding box center [80, 634] width 148 height 30
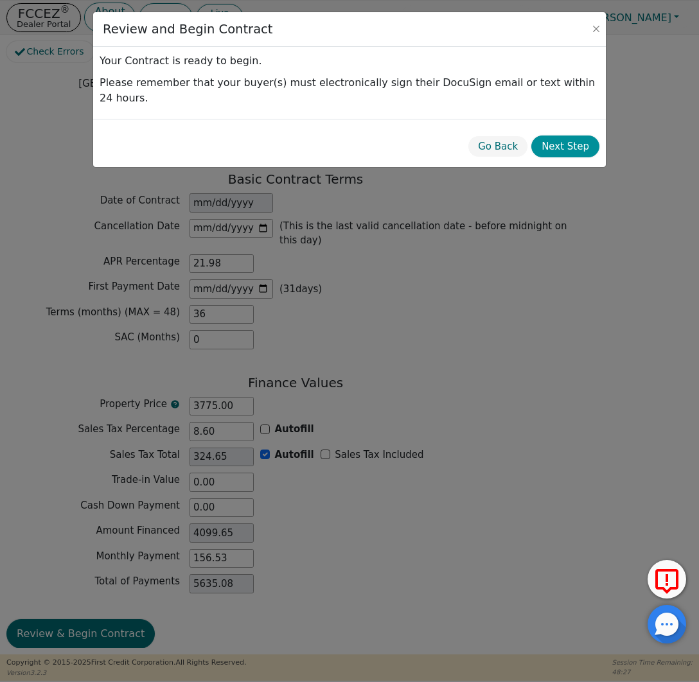
click at [562, 136] on button "Next Step" at bounding box center [565, 147] width 68 height 22
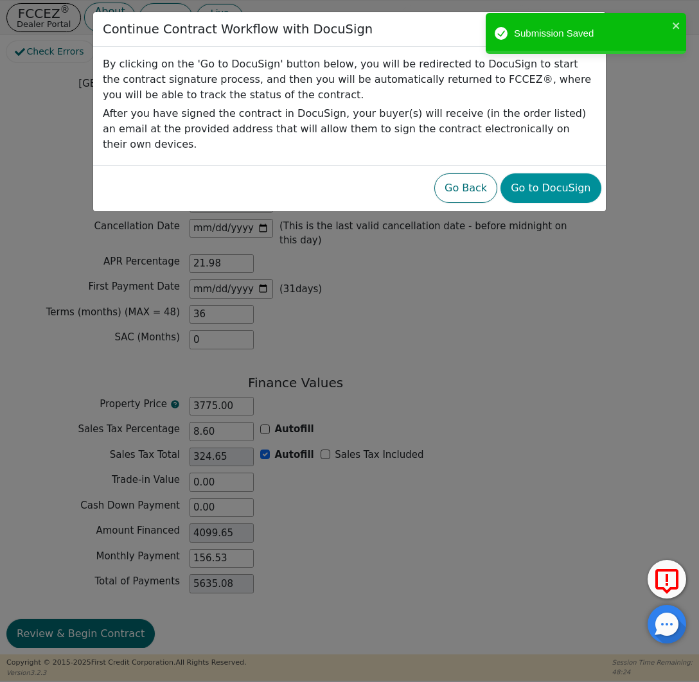
click at [561, 177] on button "Go to DocuSign" at bounding box center [550, 188] width 100 height 30
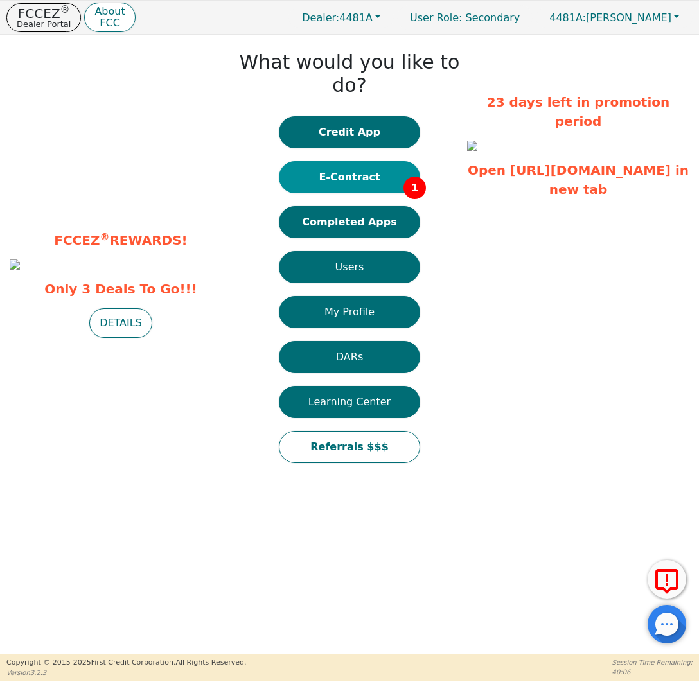
click at [364, 161] on button "E-Contract 1" at bounding box center [349, 177] width 141 height 32
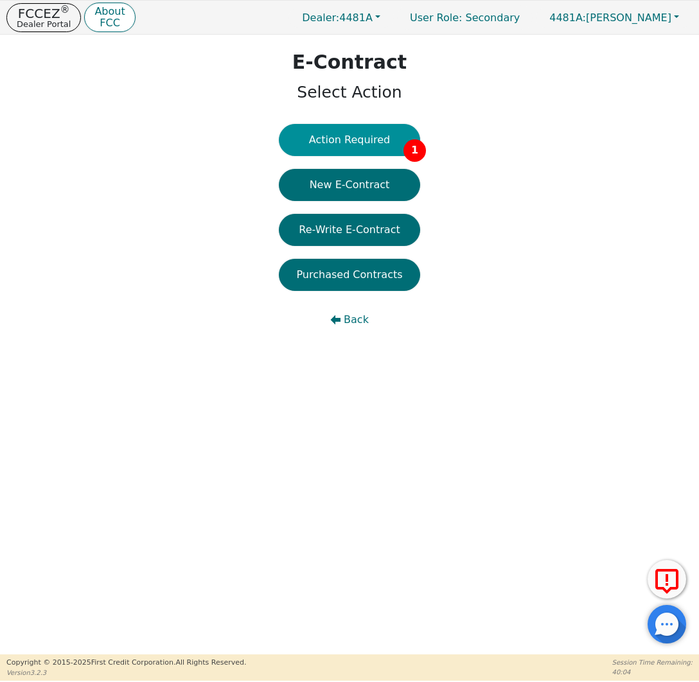
click at [390, 141] on button "Action Required 1" at bounding box center [349, 140] width 141 height 32
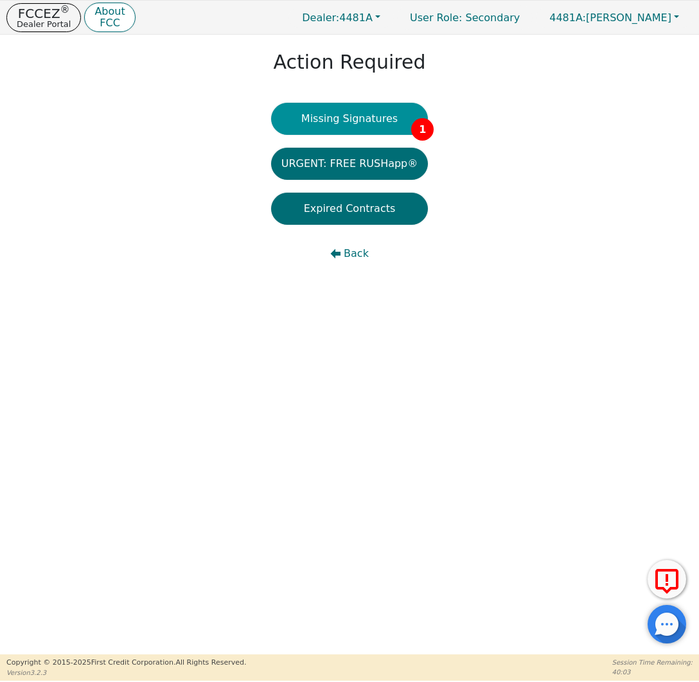
click at [396, 121] on button "Missing Signatures 1" at bounding box center [349, 119] width 157 height 32
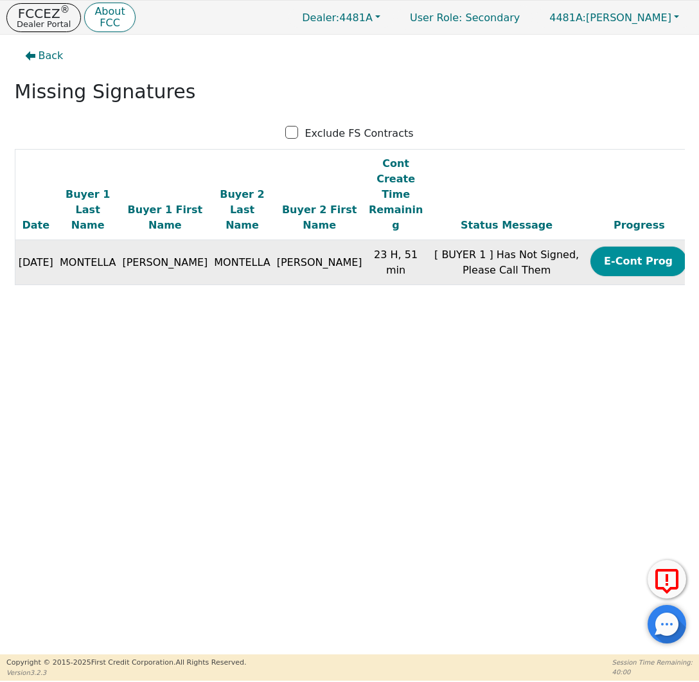
click at [601, 247] on button "E-Cont Prog" at bounding box center [638, 262] width 96 height 30
